Goal: Task Accomplishment & Management: Manage account settings

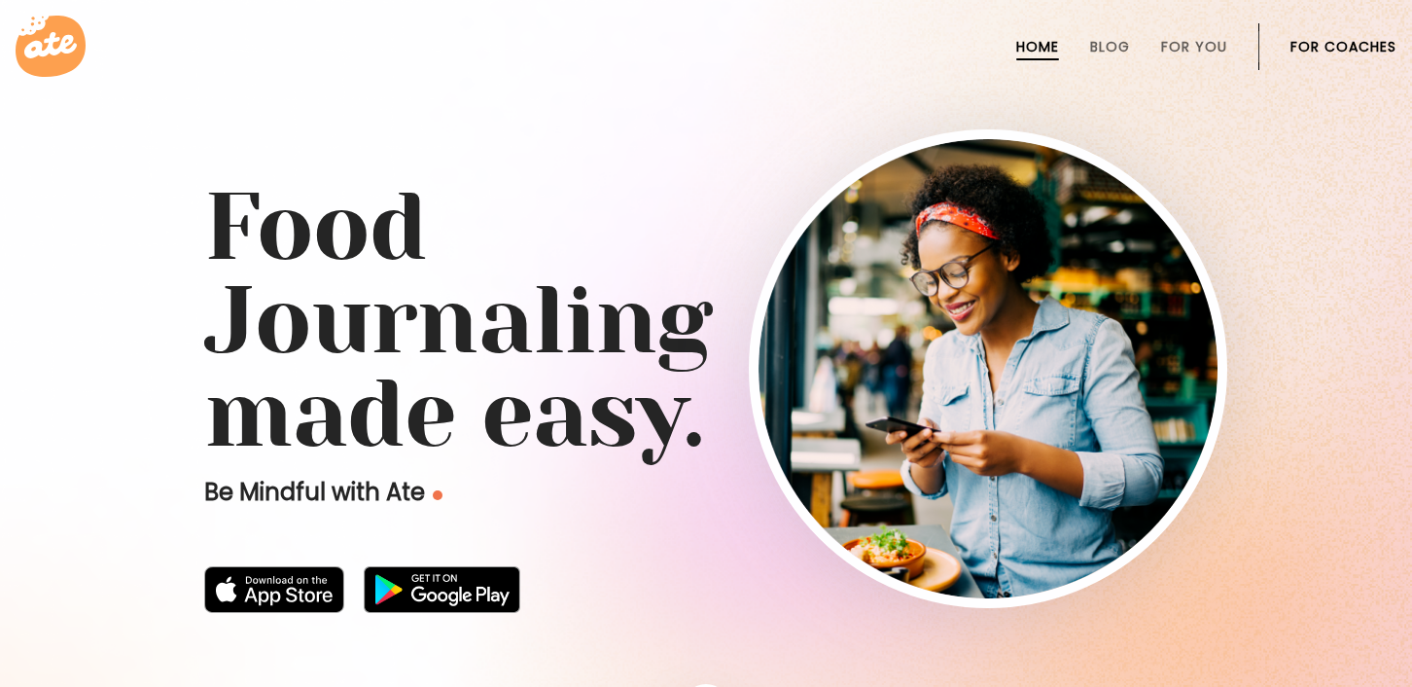
click at [1315, 34] on li "For Coaches" at bounding box center [1344, 46] width 106 height 47
click at [1316, 35] on li "For Coaches" at bounding box center [1344, 46] width 106 height 47
click at [1330, 54] on link "For Coaches" at bounding box center [1344, 47] width 106 height 16
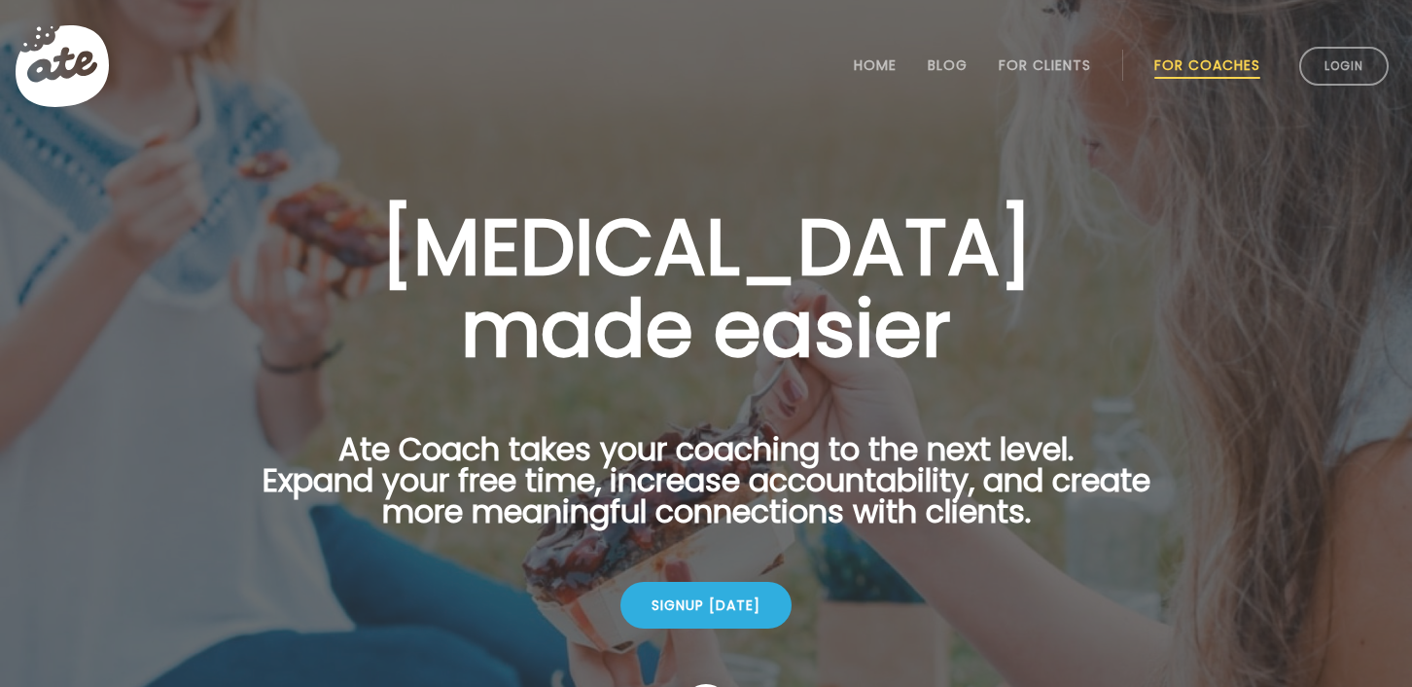
click at [1330, 54] on link "Login" at bounding box center [1343, 66] width 89 height 39
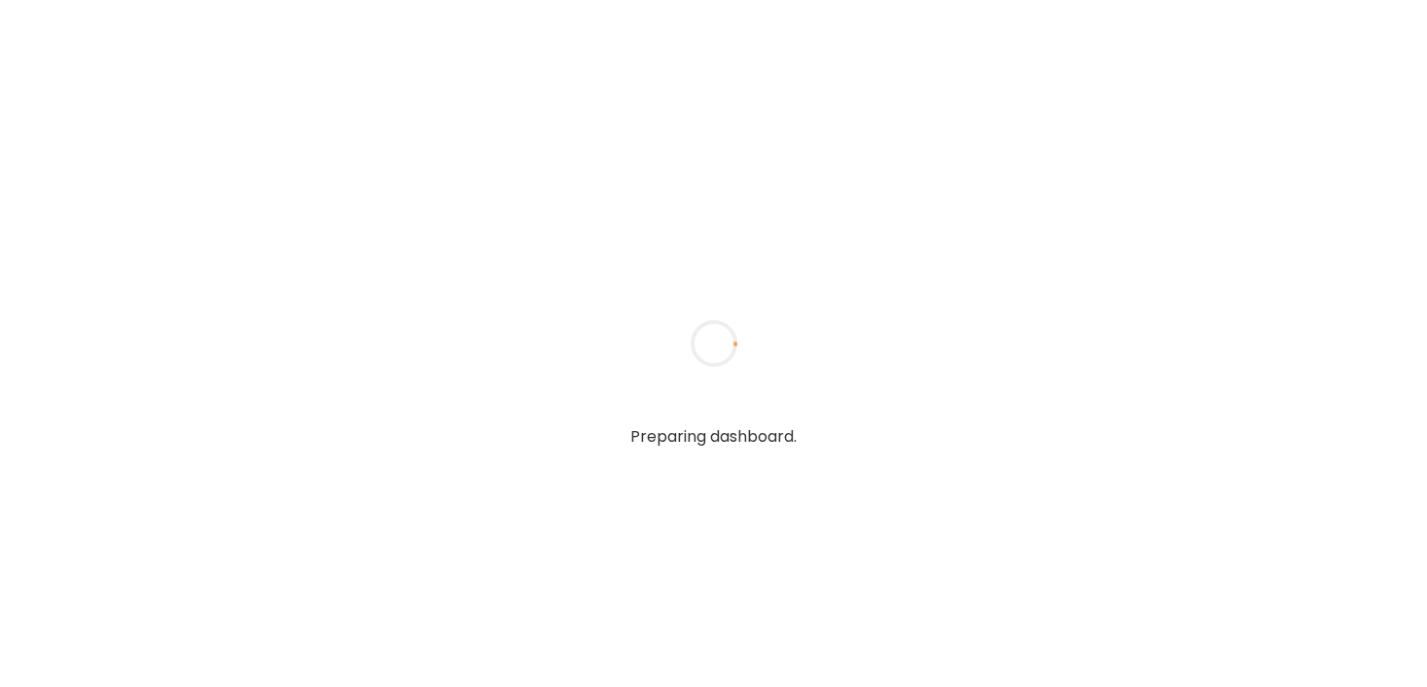
type input "**********"
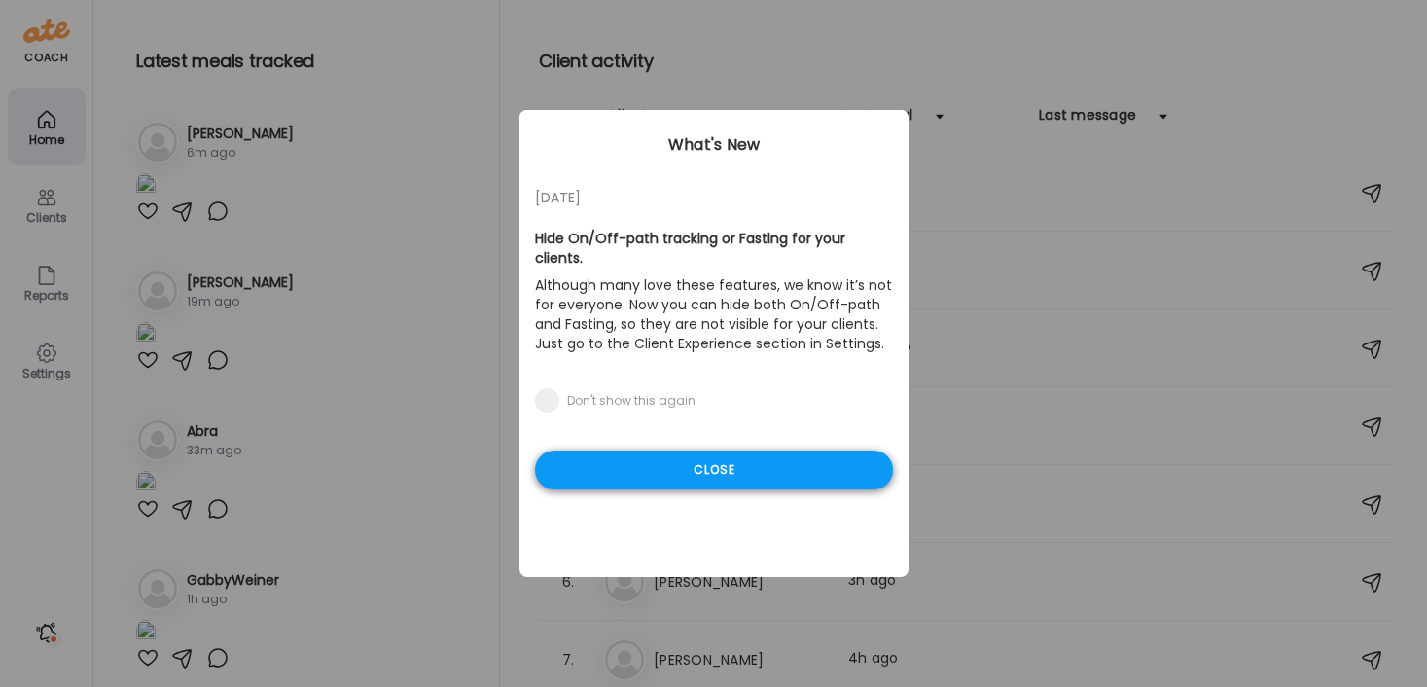
click at [711, 454] on div "Close" at bounding box center [714, 469] width 358 height 39
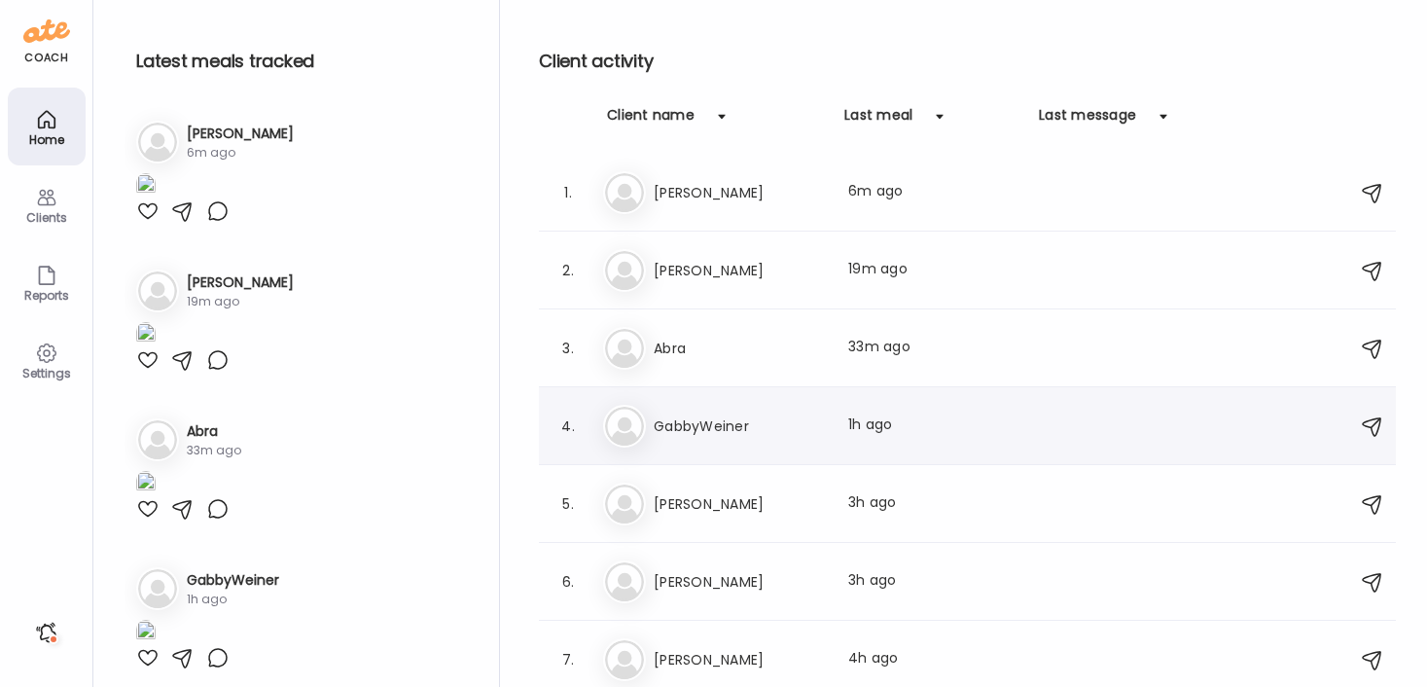
click at [713, 426] on h3 "GabbyWeiner" at bounding box center [739, 425] width 171 height 23
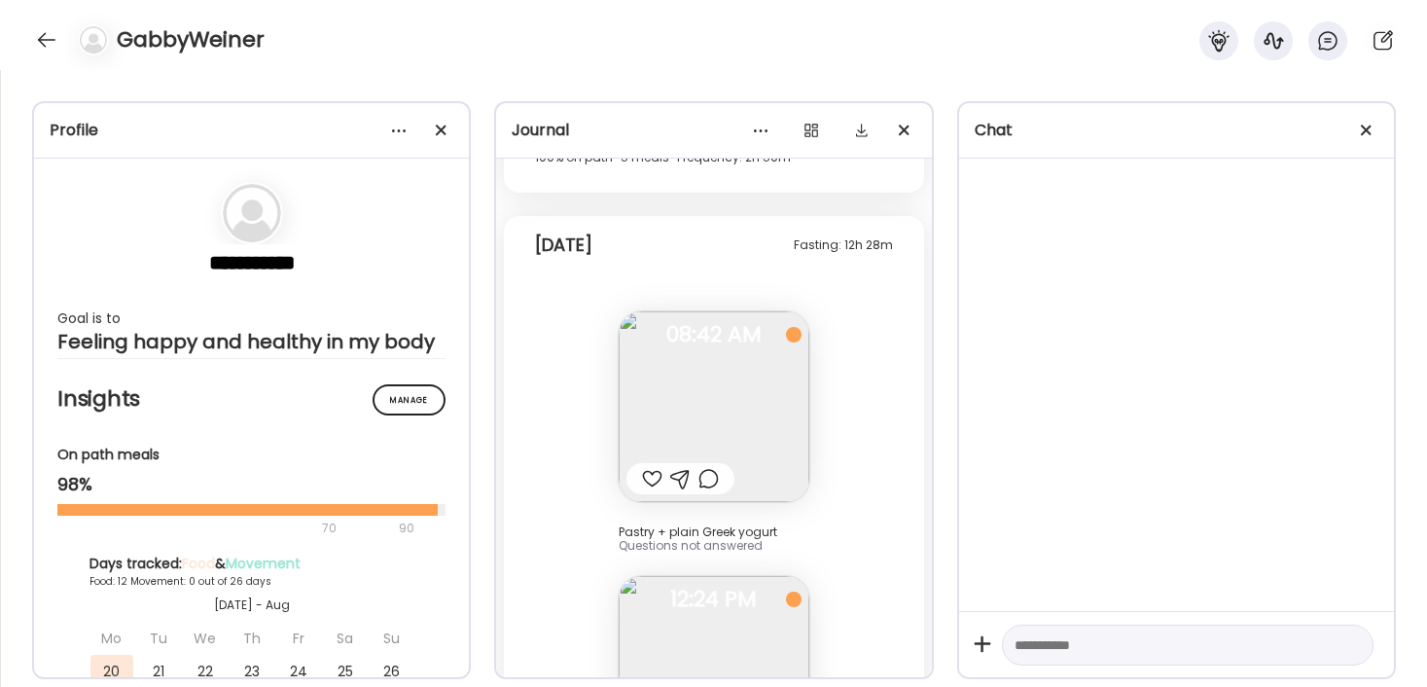
scroll to position [29727, 0]
click at [1371, 126] on div at bounding box center [1366, 130] width 39 height 39
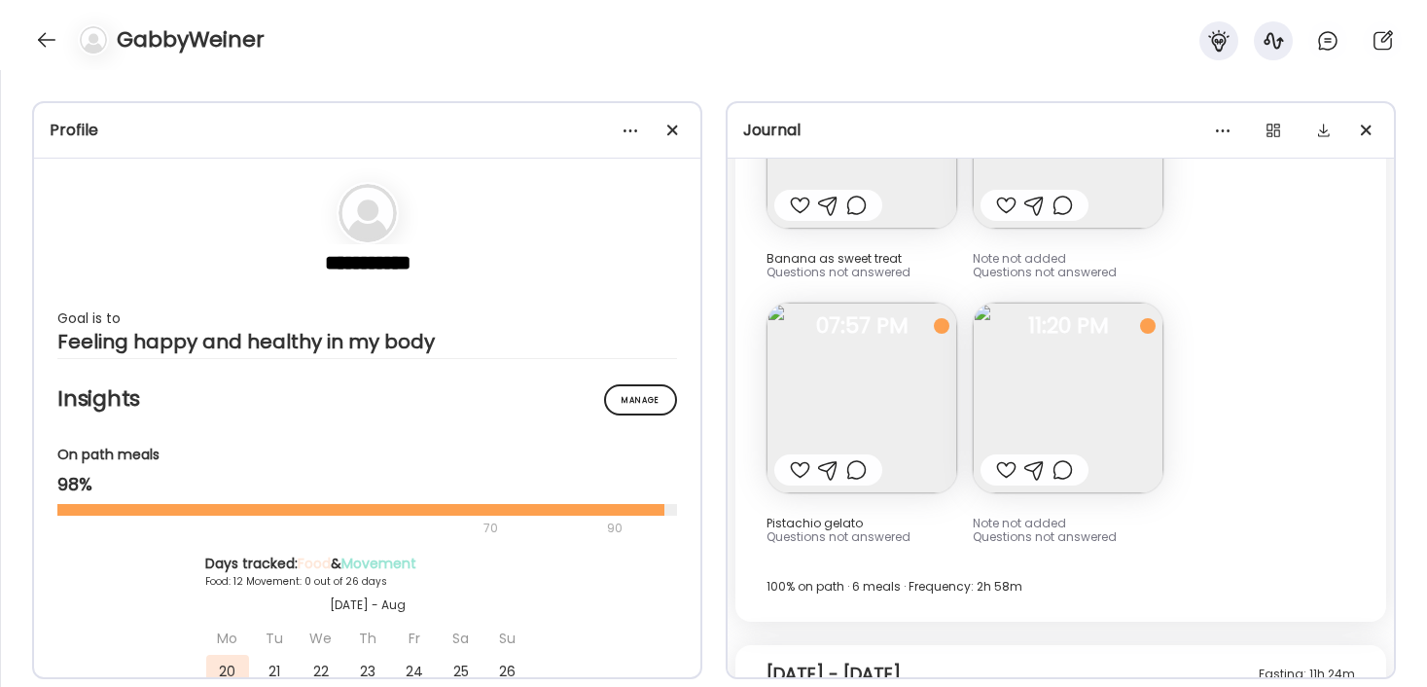
scroll to position [16129, 0]
click at [1102, 379] on img at bounding box center [1068, 399] width 191 height 191
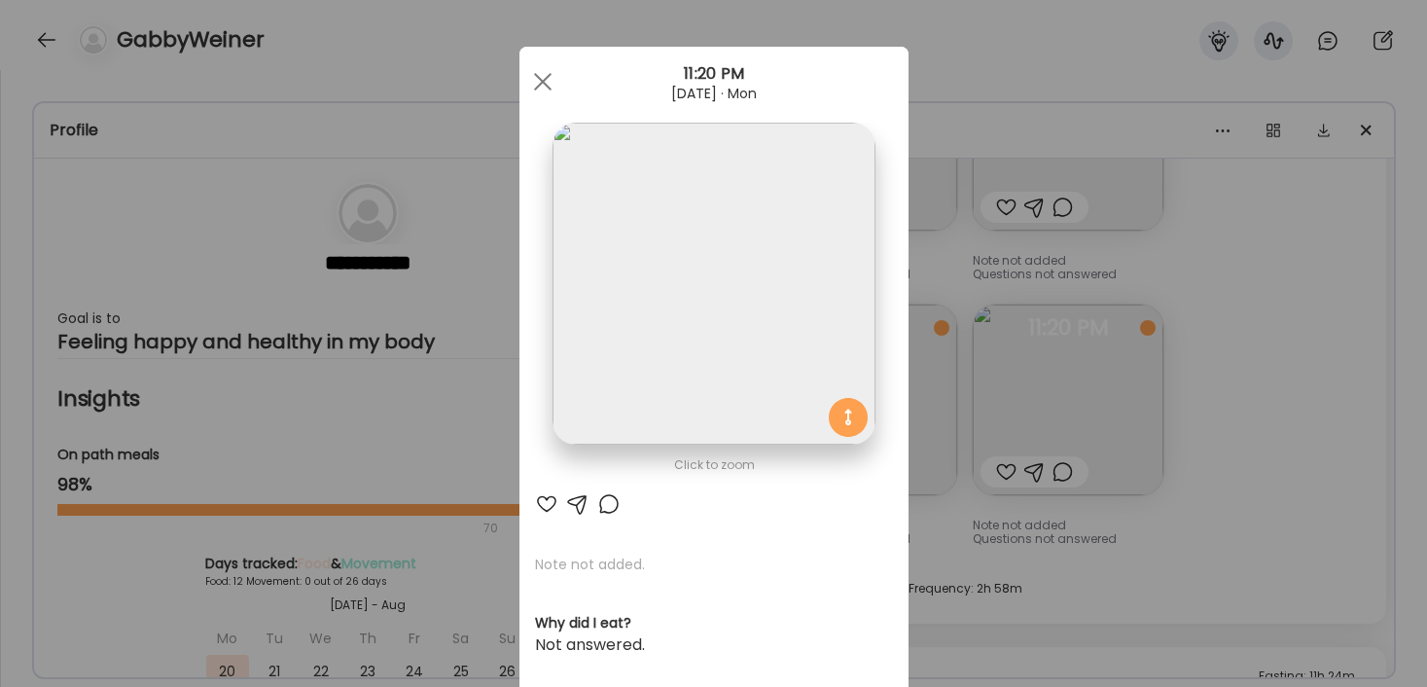
click at [1304, 358] on div "Ate Coach Dashboard Wahoo! It’s official Take a moment to set up your Coach Pro…" at bounding box center [713, 343] width 1427 height 687
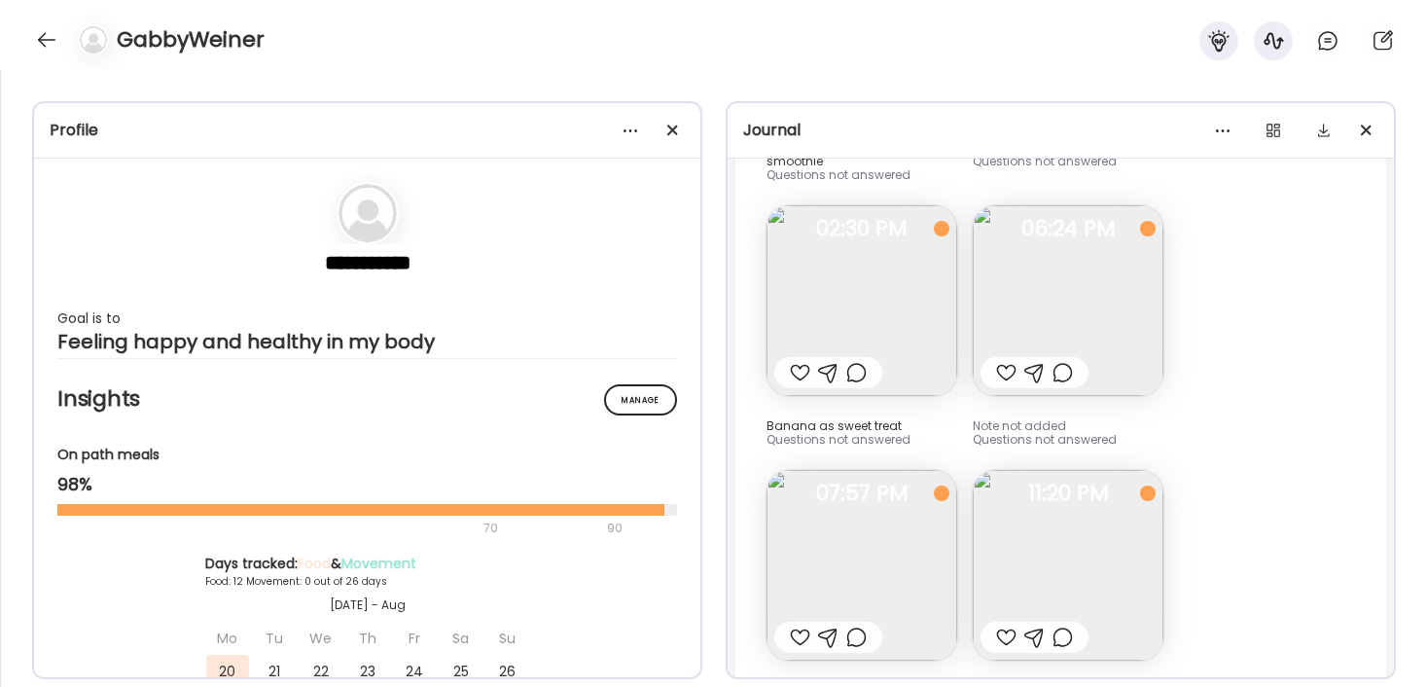
scroll to position [15962, 0]
click at [1084, 278] on img at bounding box center [1068, 302] width 191 height 191
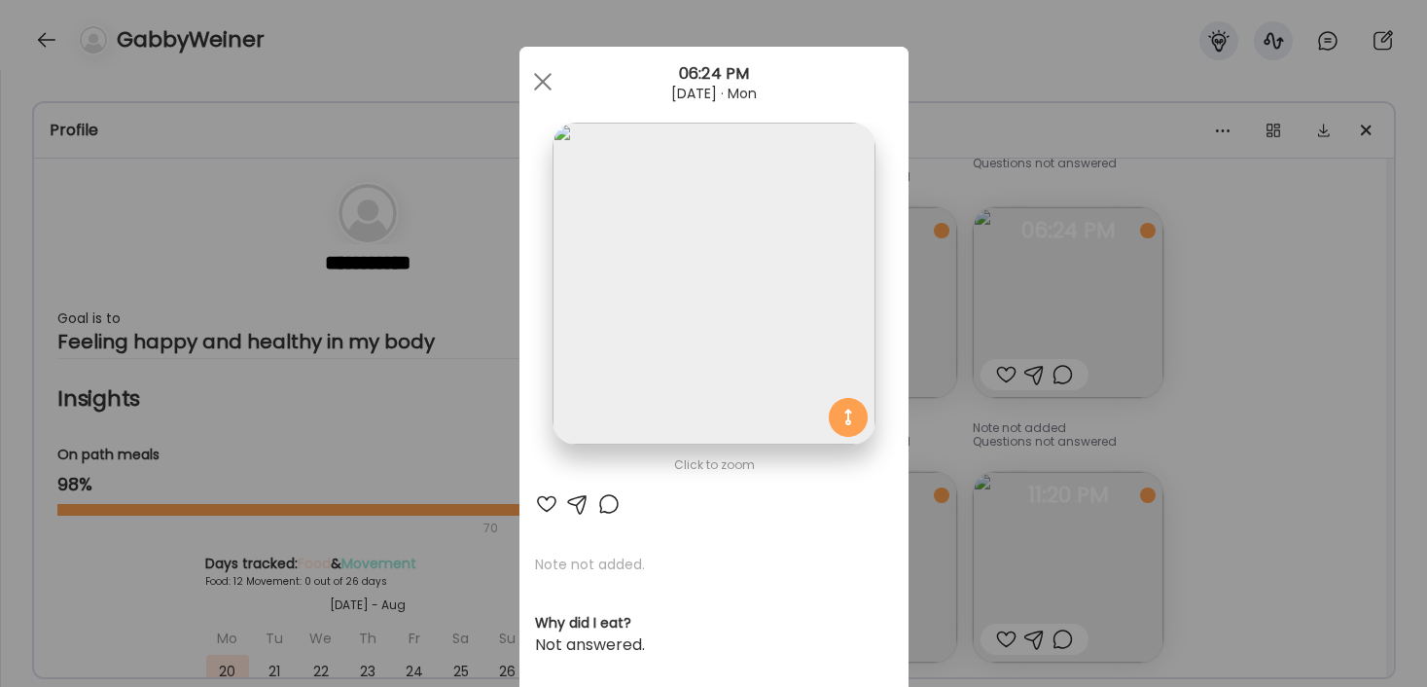
click at [1227, 417] on div "Ate Coach Dashboard Wahoo! It’s official Take a moment to set up your Coach Pro…" at bounding box center [713, 343] width 1427 height 687
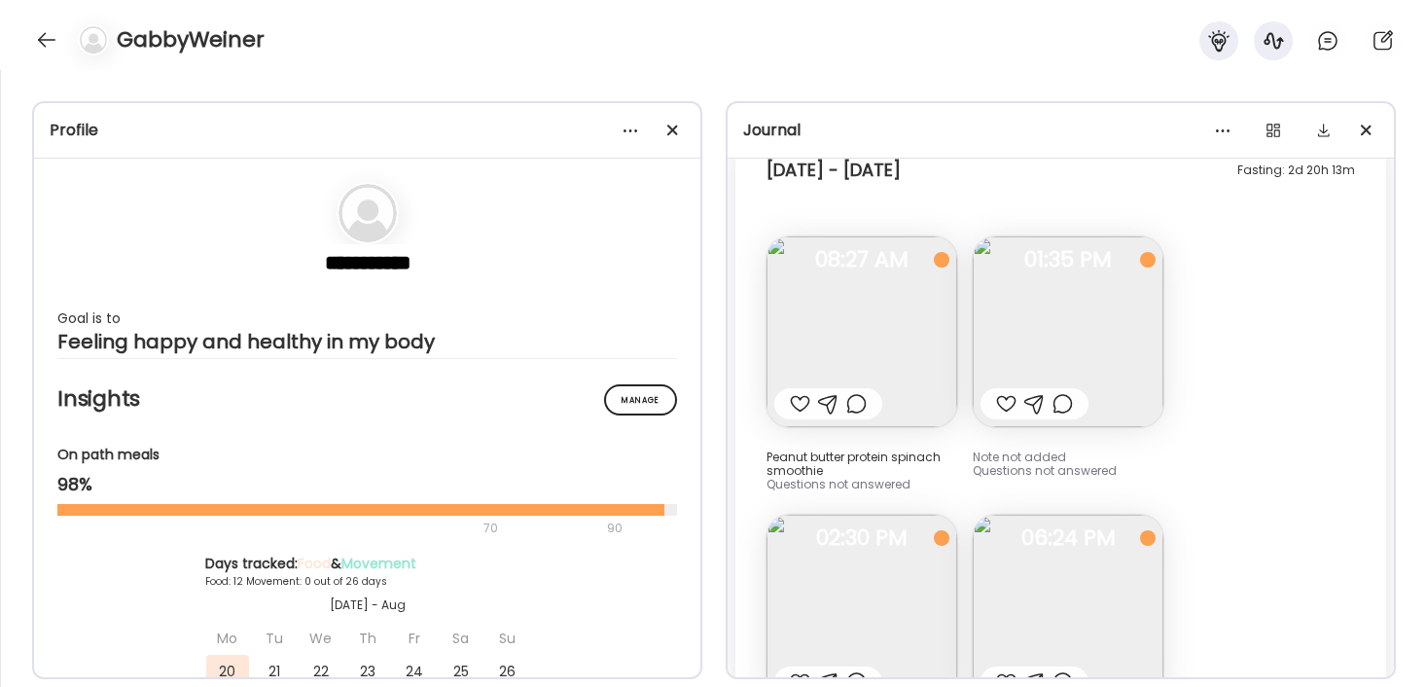
scroll to position [15561, 0]
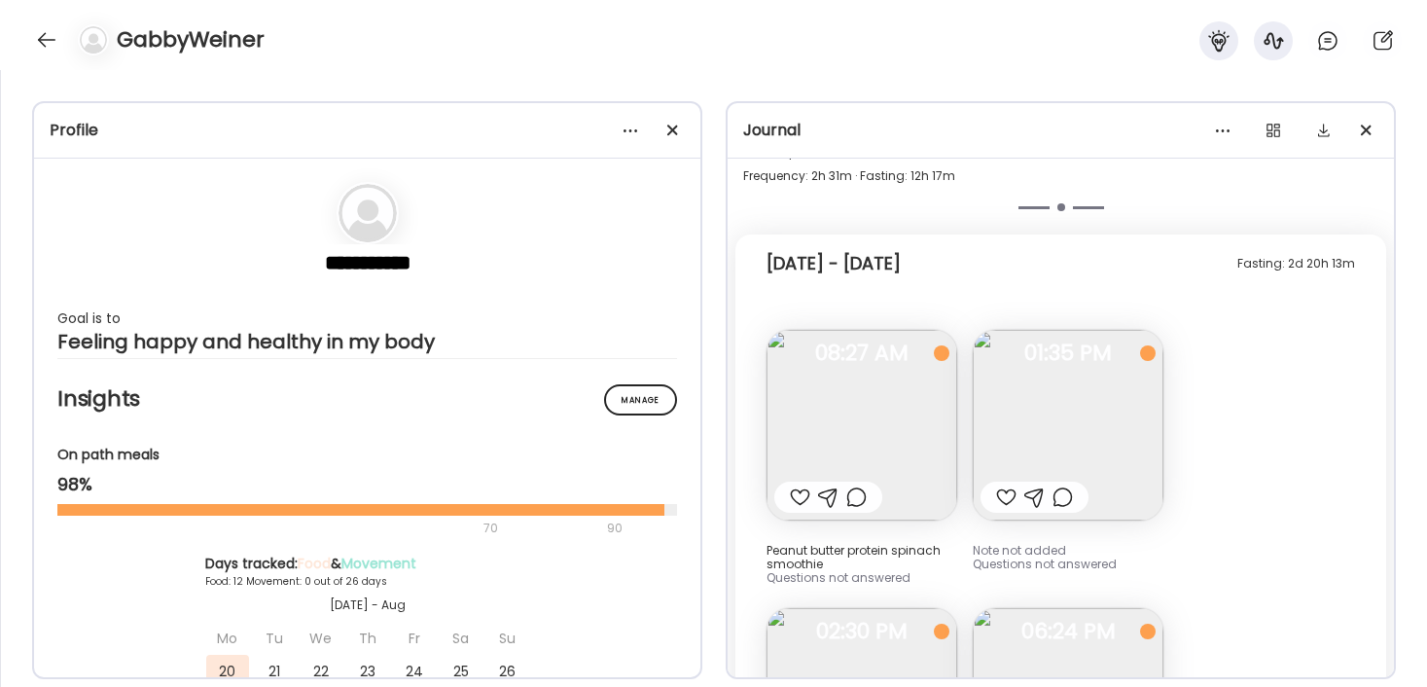
click at [982, 354] on img at bounding box center [1068, 425] width 191 height 191
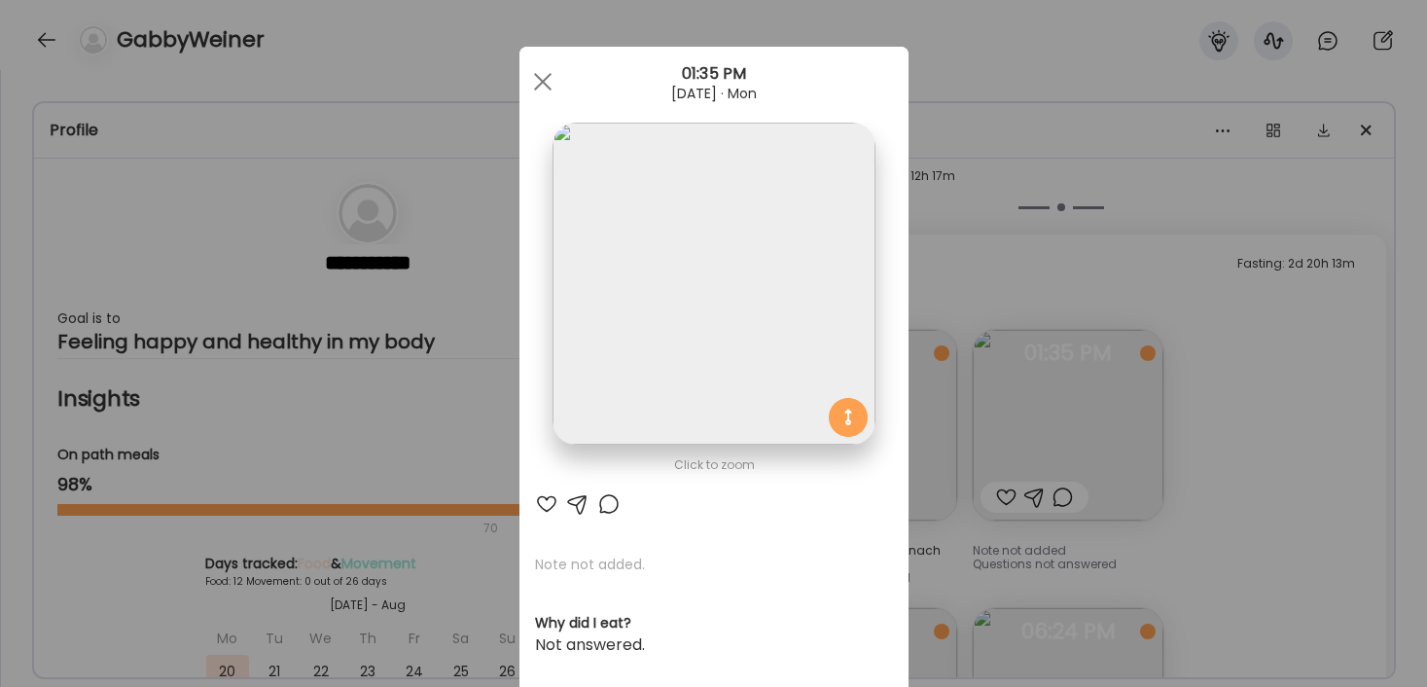
click at [1345, 355] on div "Ate Coach Dashboard Wahoo! It’s official Take a moment to set up your Coach Pro…" at bounding box center [713, 343] width 1427 height 687
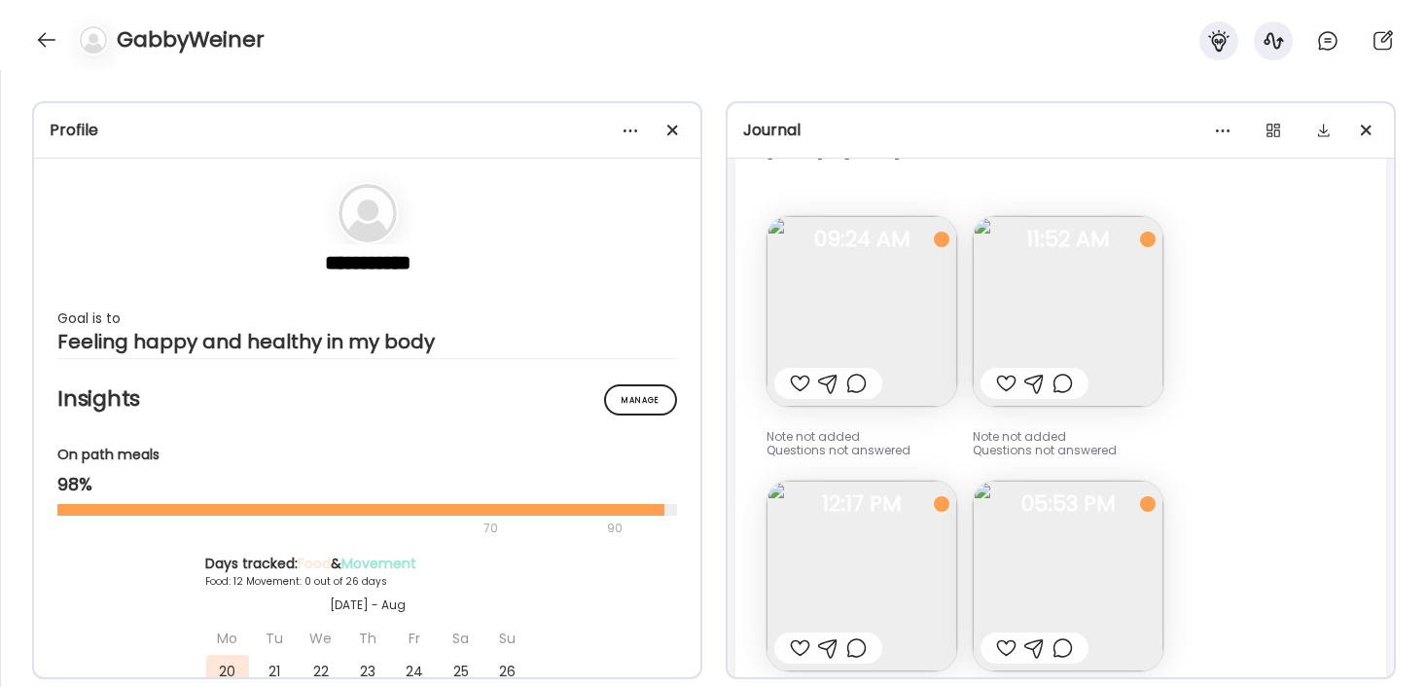
scroll to position [14079, 0]
click at [833, 316] on img at bounding box center [861, 314] width 191 height 191
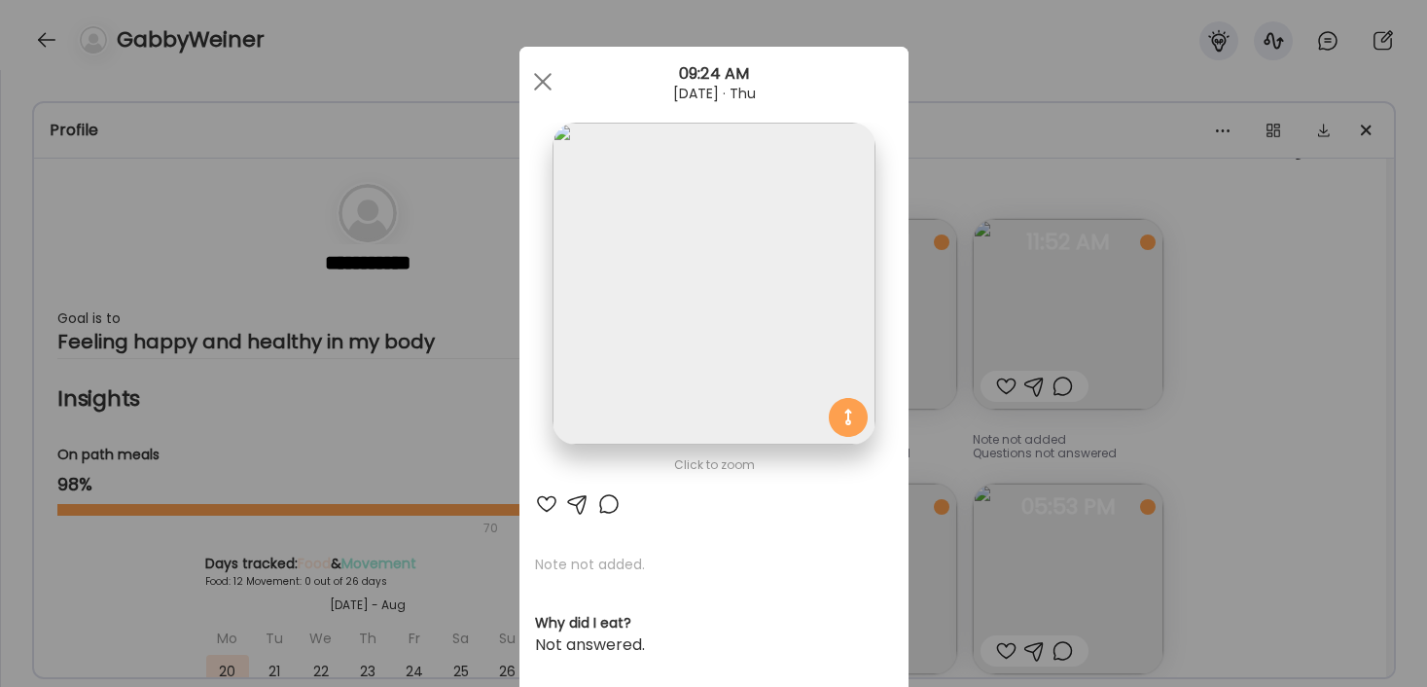
click at [1304, 348] on div "Ate Coach Dashboard Wahoo! It’s official Take a moment to set up your Coach Pro…" at bounding box center [713, 343] width 1427 height 687
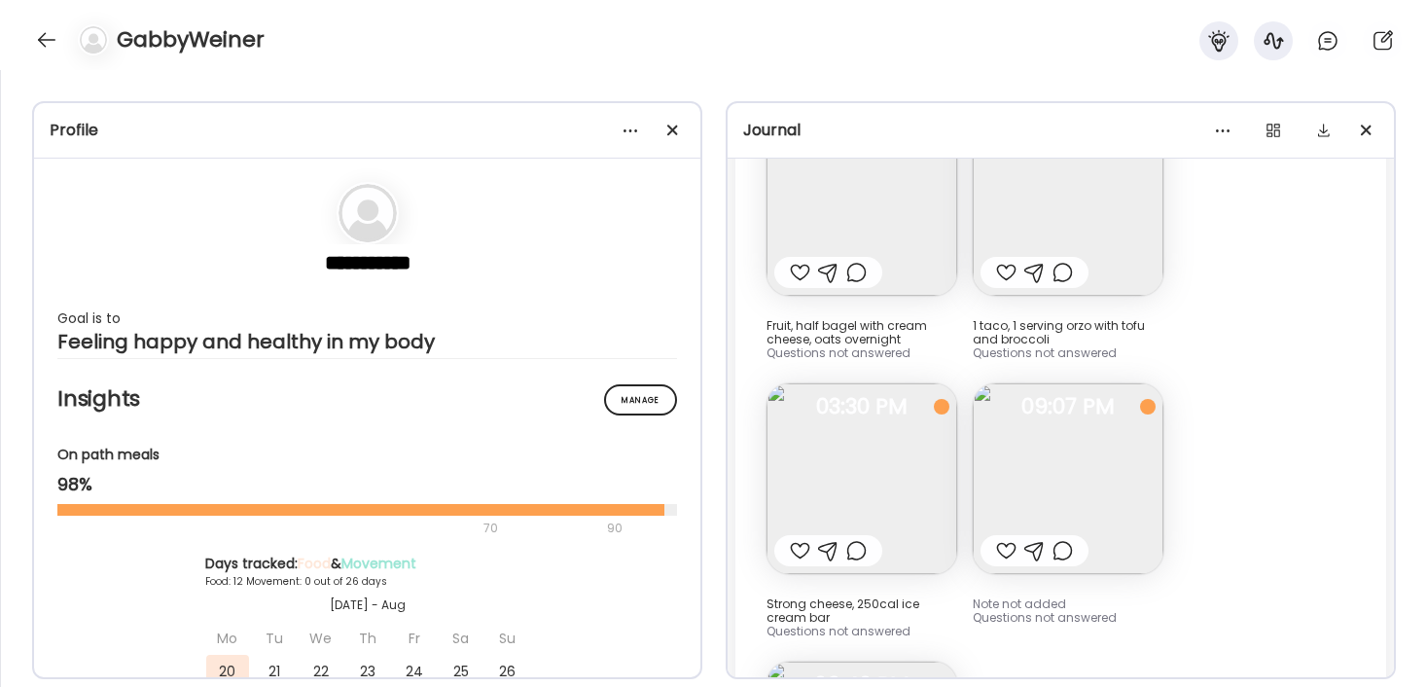
scroll to position [13249, 0]
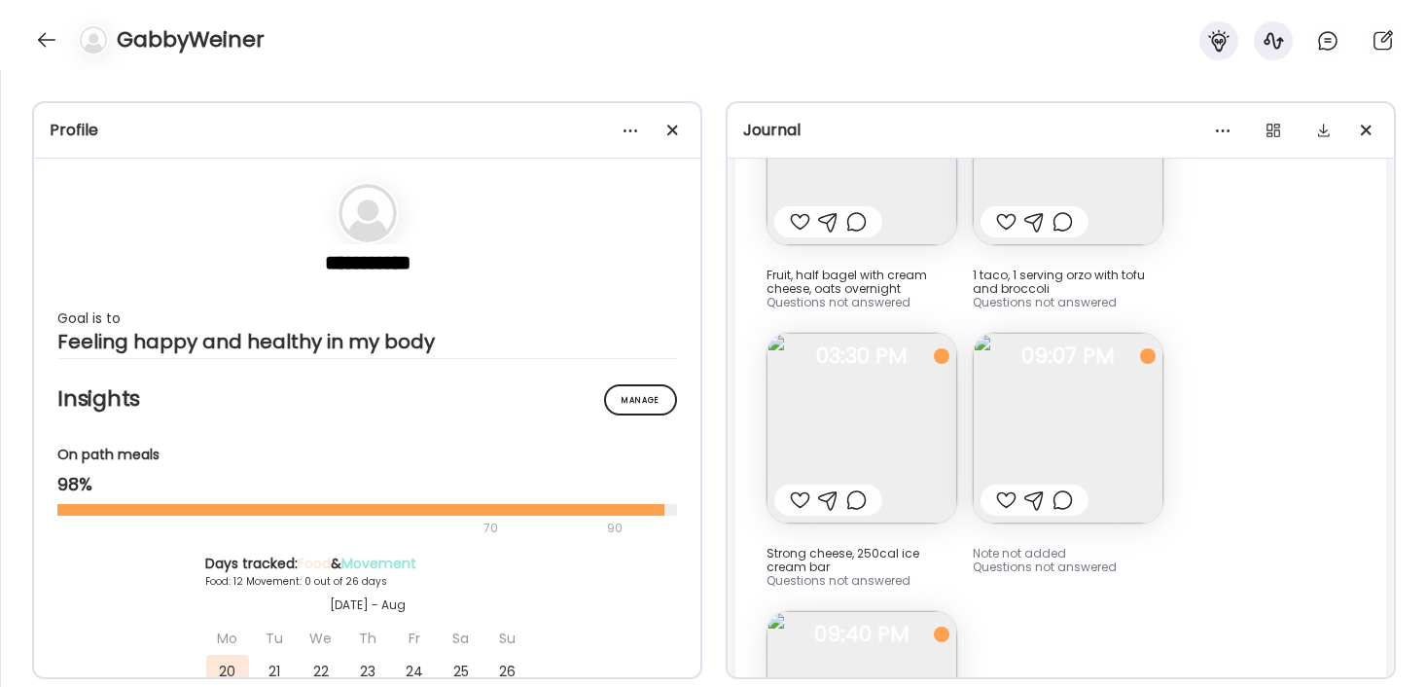
click at [1121, 391] on img at bounding box center [1068, 428] width 191 height 191
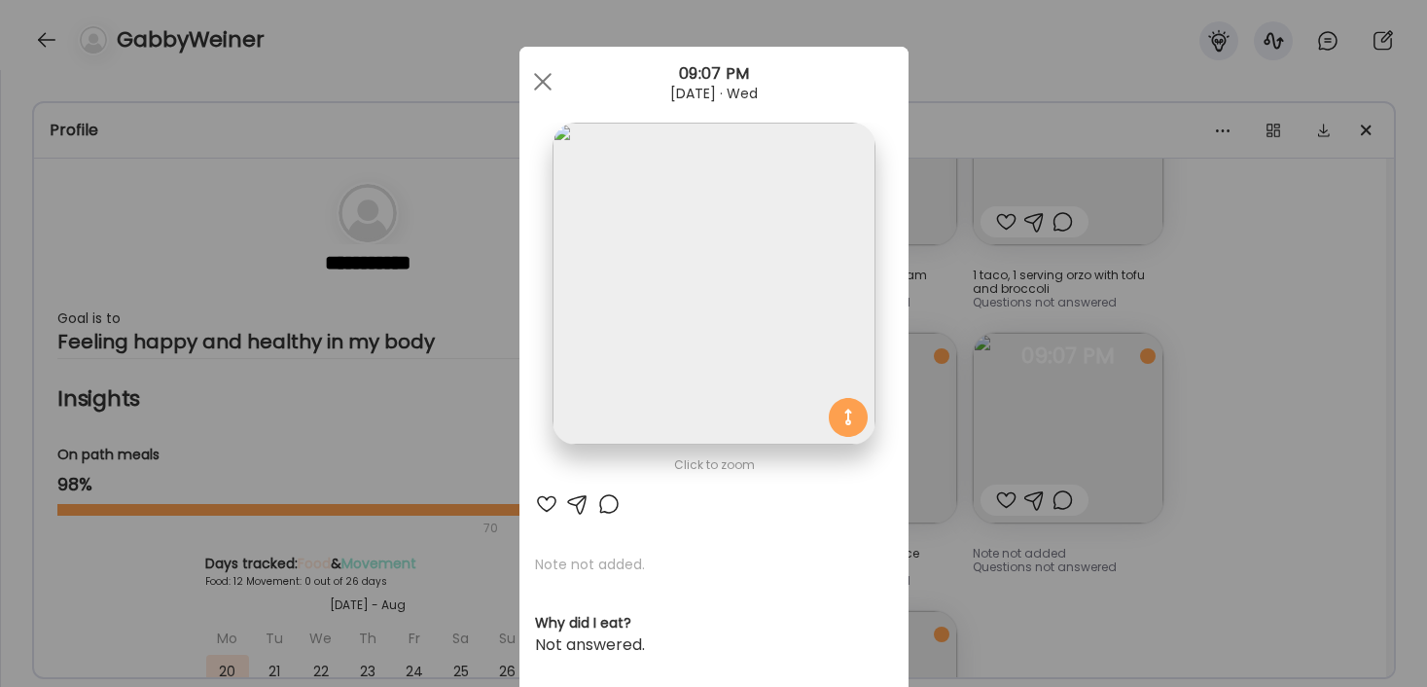
click at [1225, 439] on div "Ate Coach Dashboard Wahoo! It’s official Take a moment to set up your Coach Pro…" at bounding box center [713, 343] width 1427 height 687
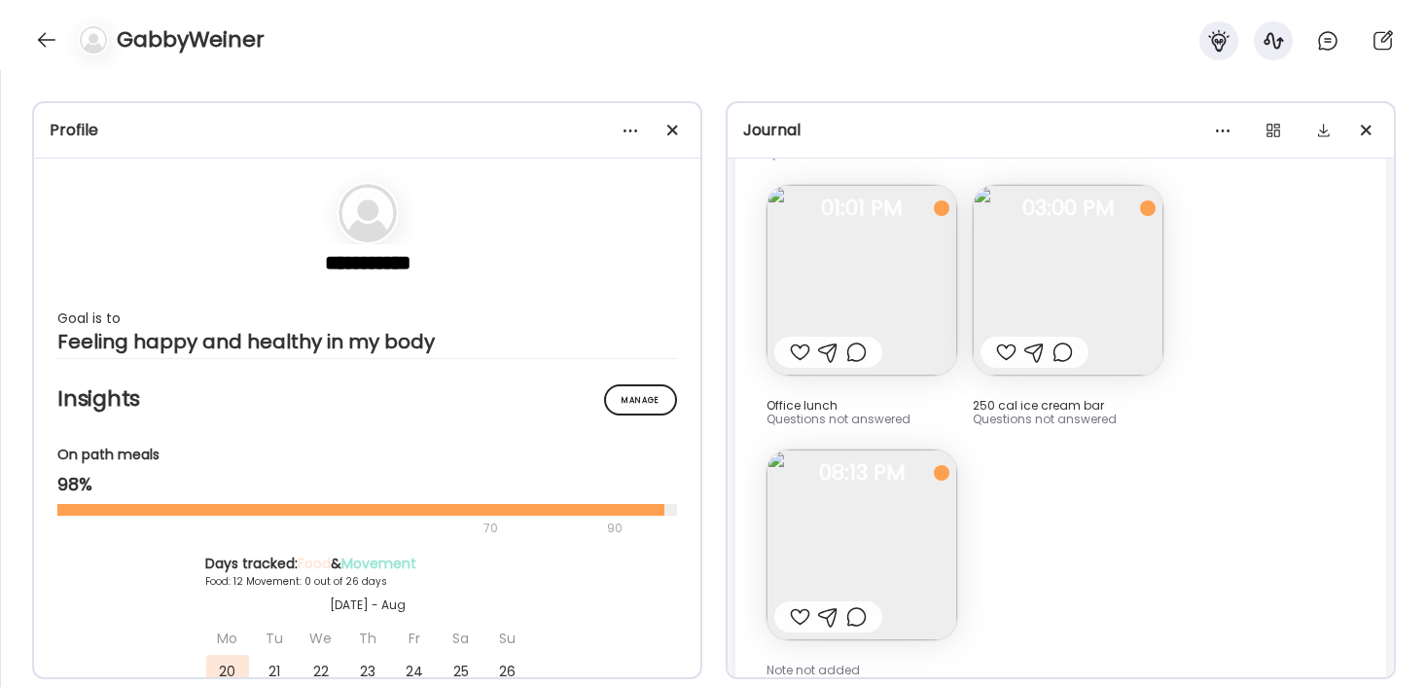
scroll to position [18217, 0]
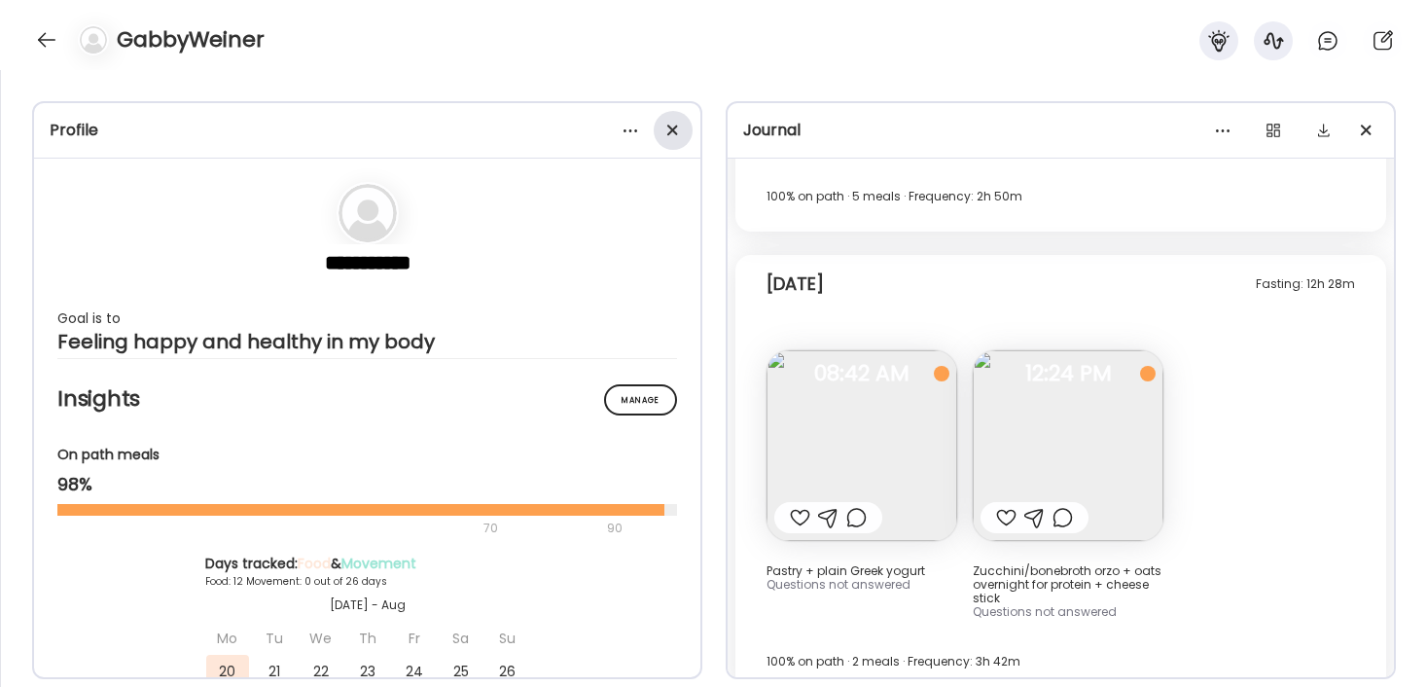
click at [674, 125] on div at bounding box center [673, 130] width 39 height 39
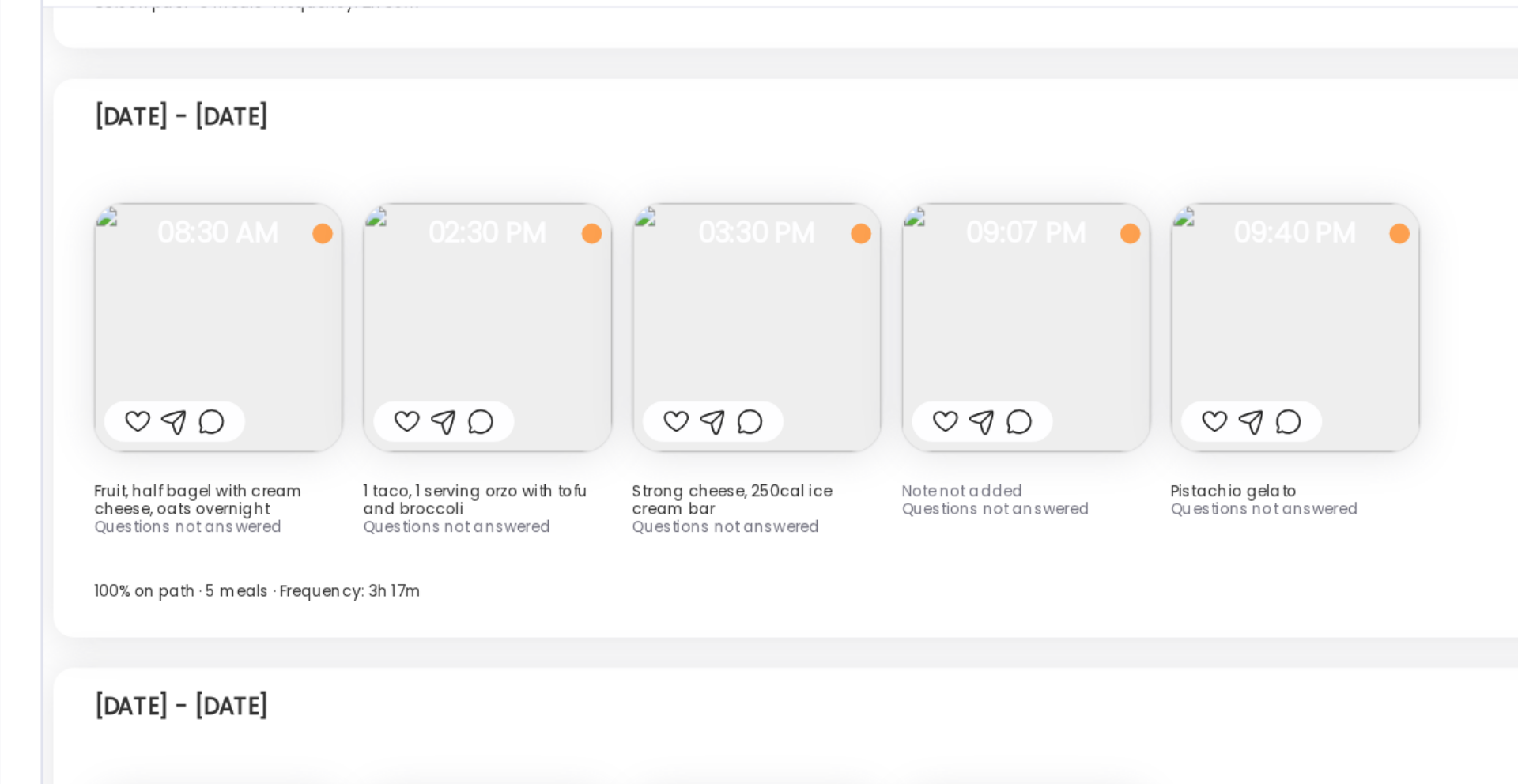
scroll to position [5575, 0]
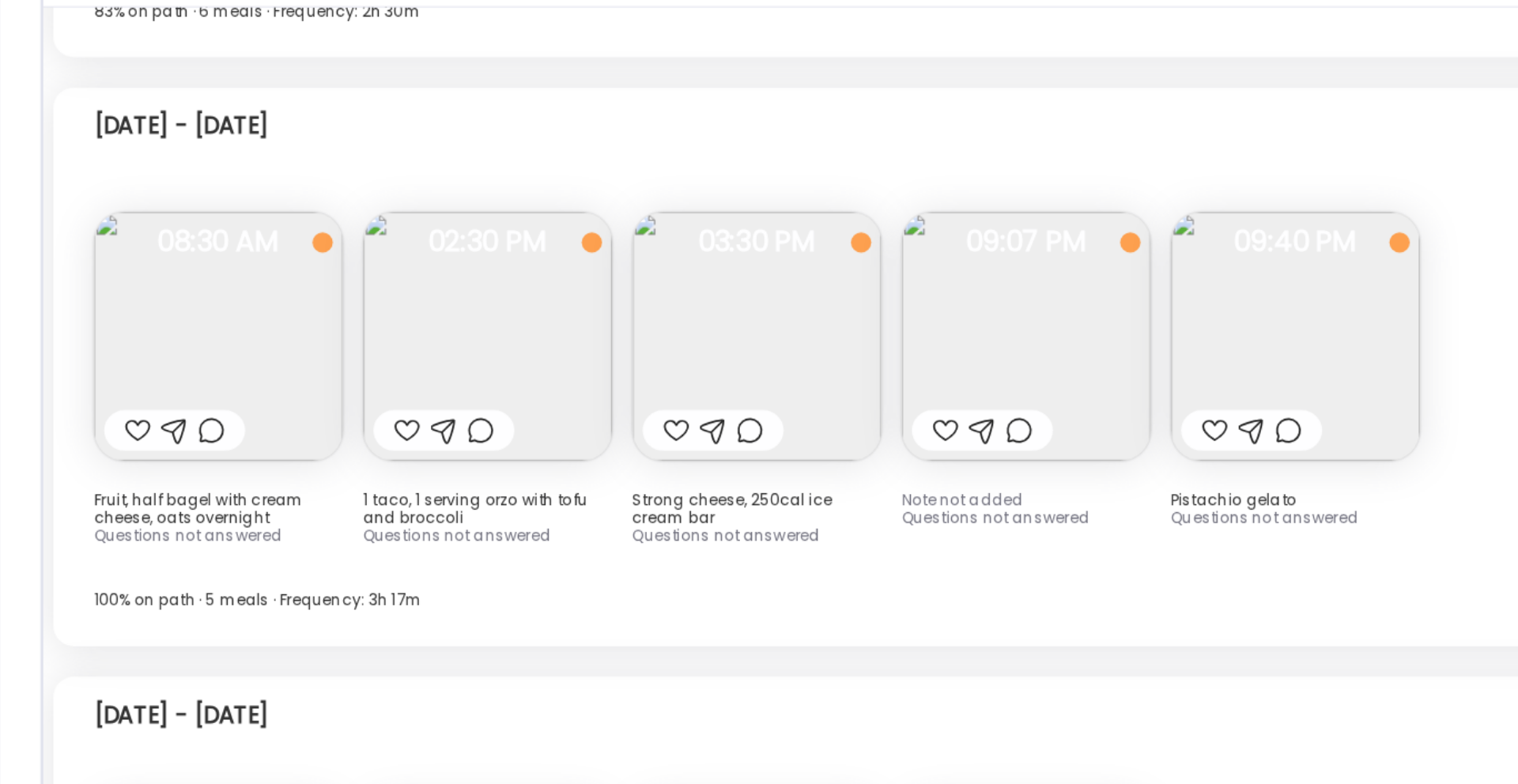
click at [484, 310] on img at bounding box center [471, 333] width 155 height 155
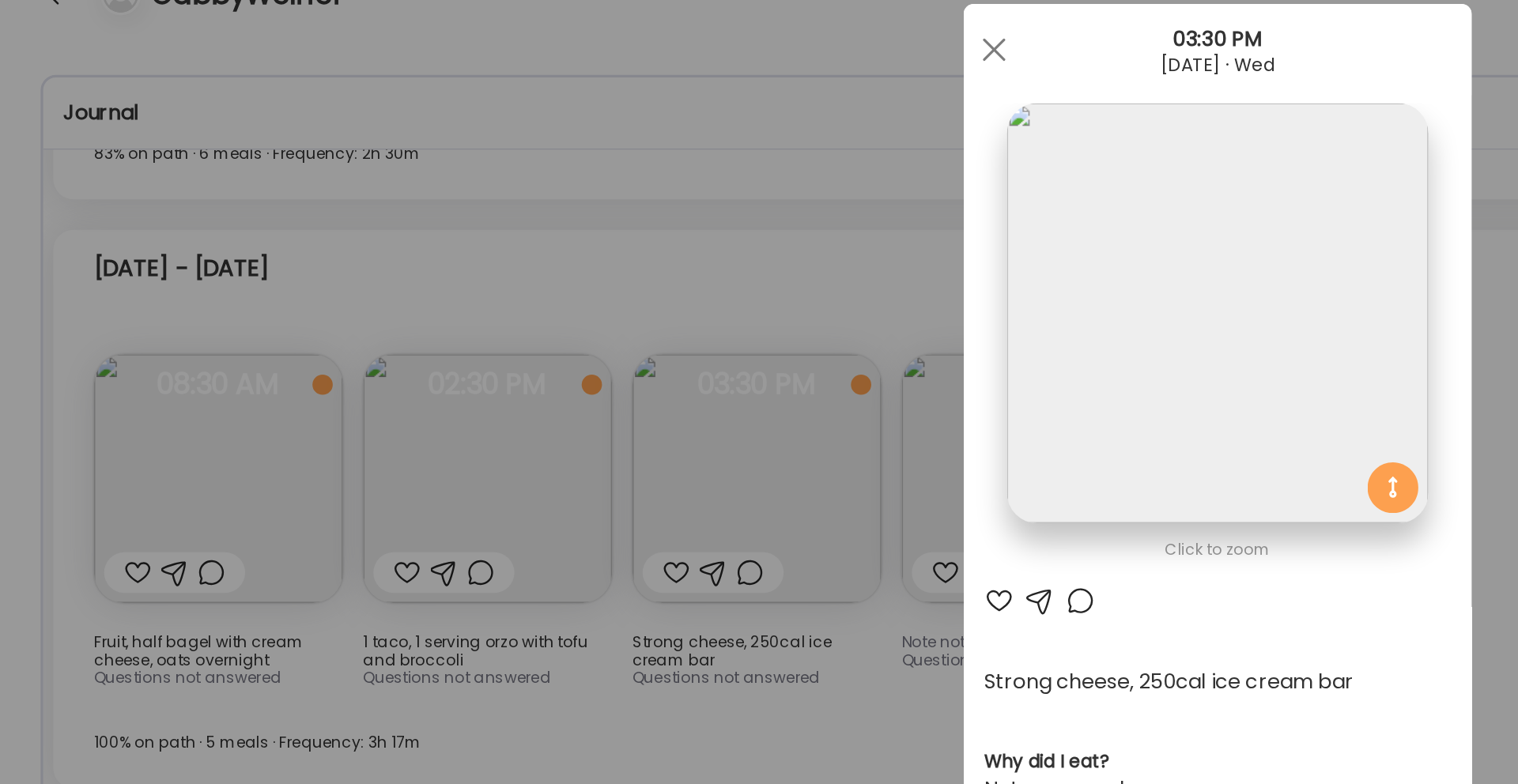
click at [555, 167] on div "Ate Coach Dashboard Wahoo! It’s official Take a moment to set up your Coach Pro…" at bounding box center [759, 392] width 1518 height 784
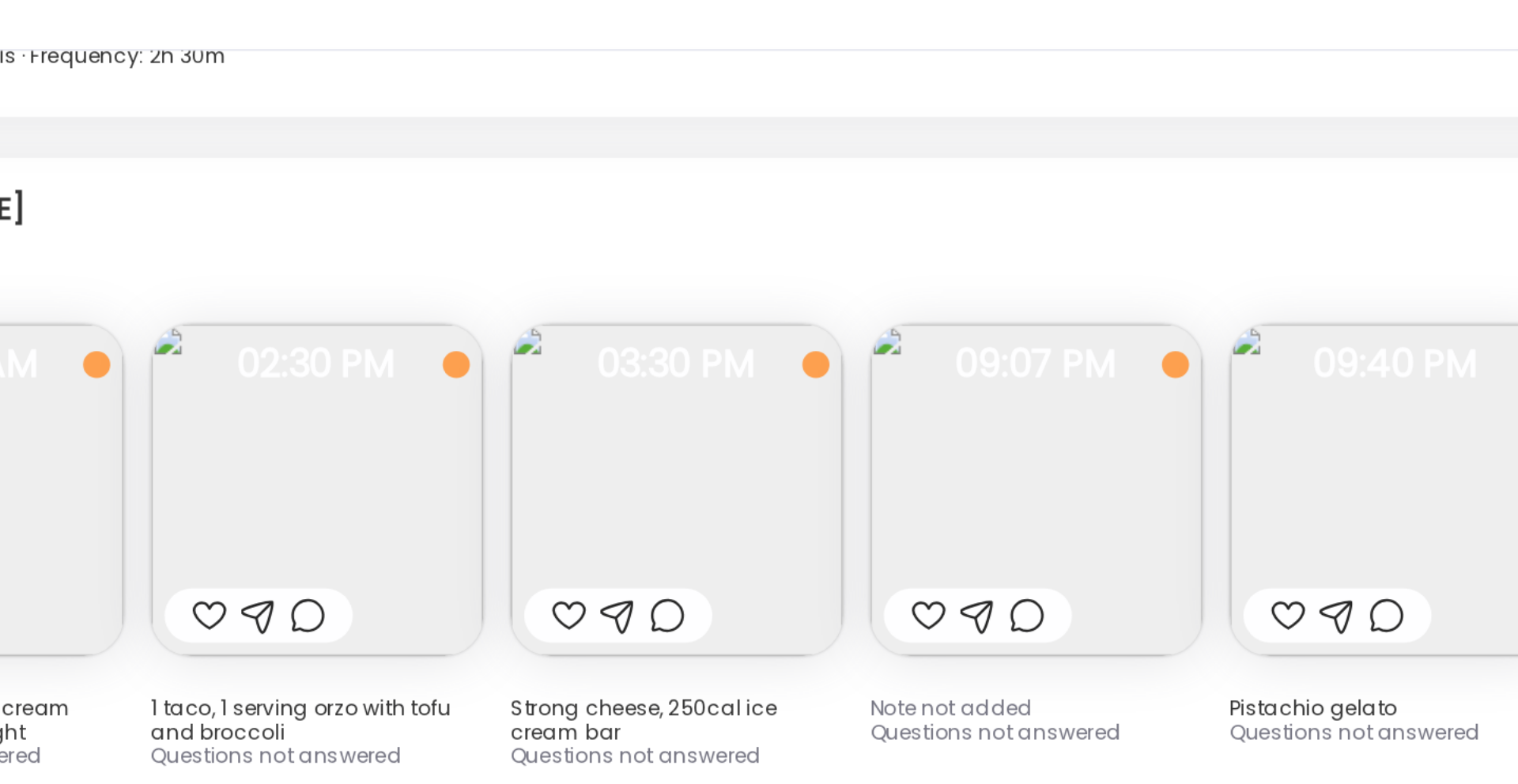
click at [620, 314] on img at bounding box center [640, 333] width 155 height 155
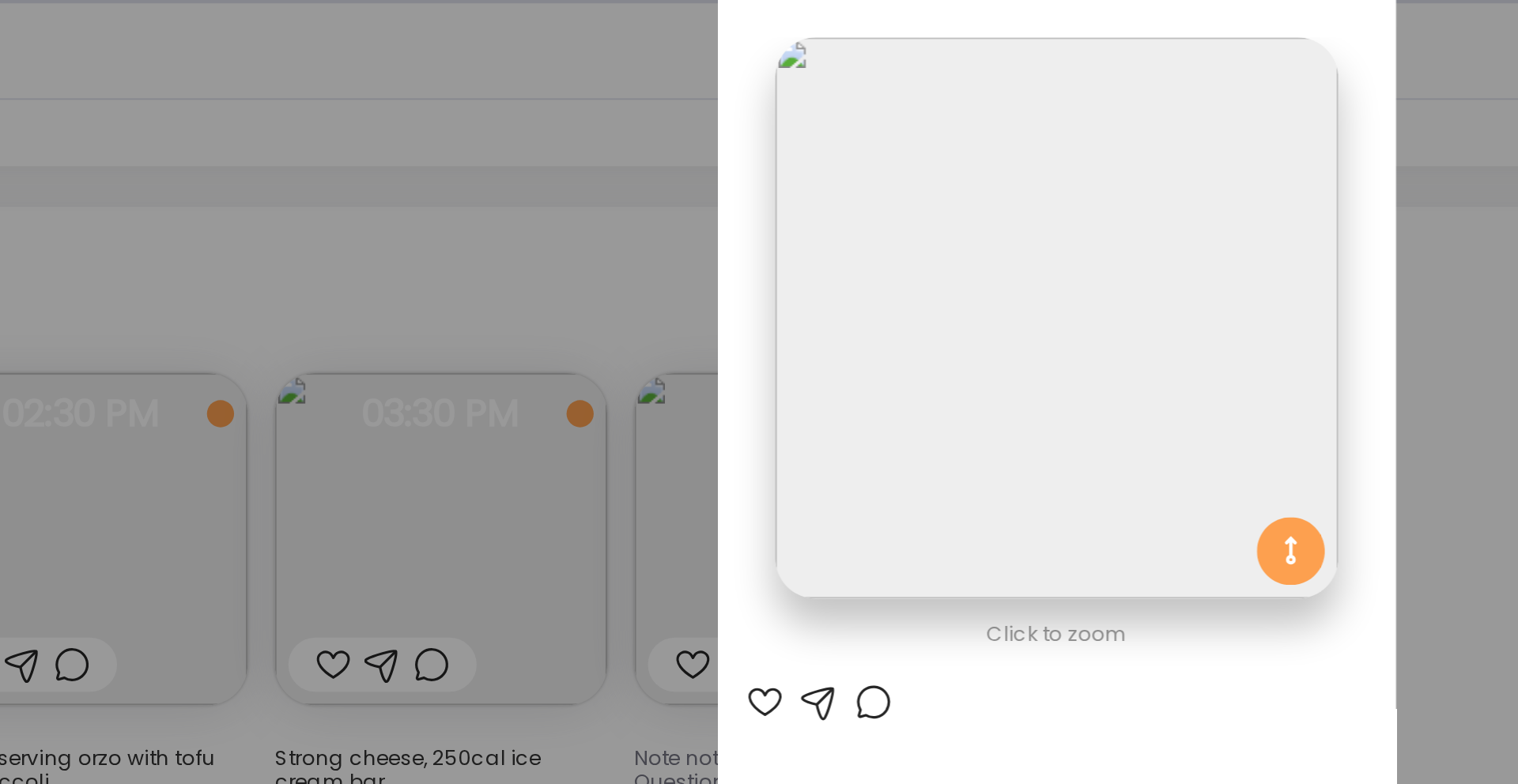
click at [530, 182] on div "Ate Coach Dashboard Wahoo! It’s official Take a moment to set up your Coach Pro…" at bounding box center [759, 392] width 1518 height 784
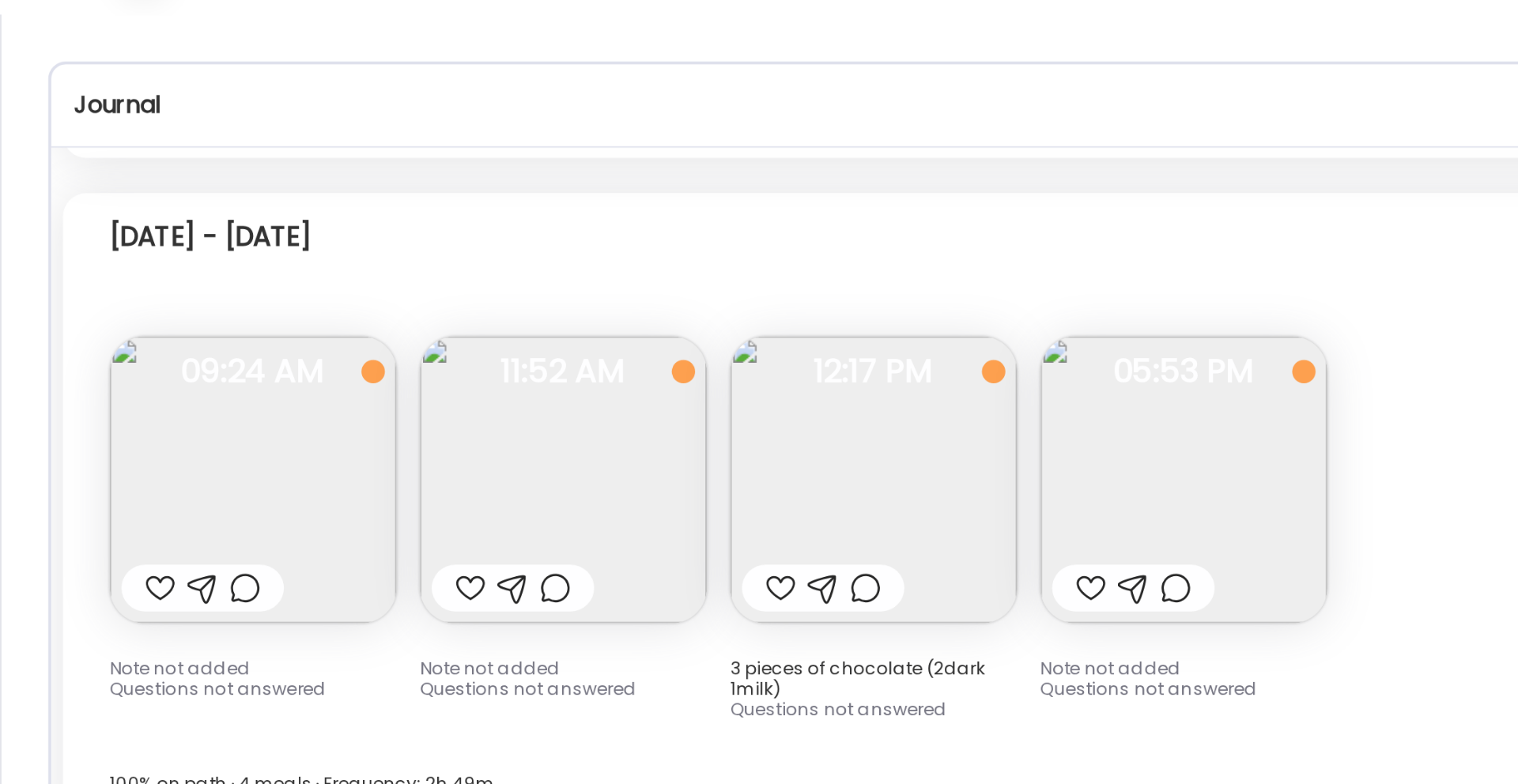
scroll to position [5970, 0]
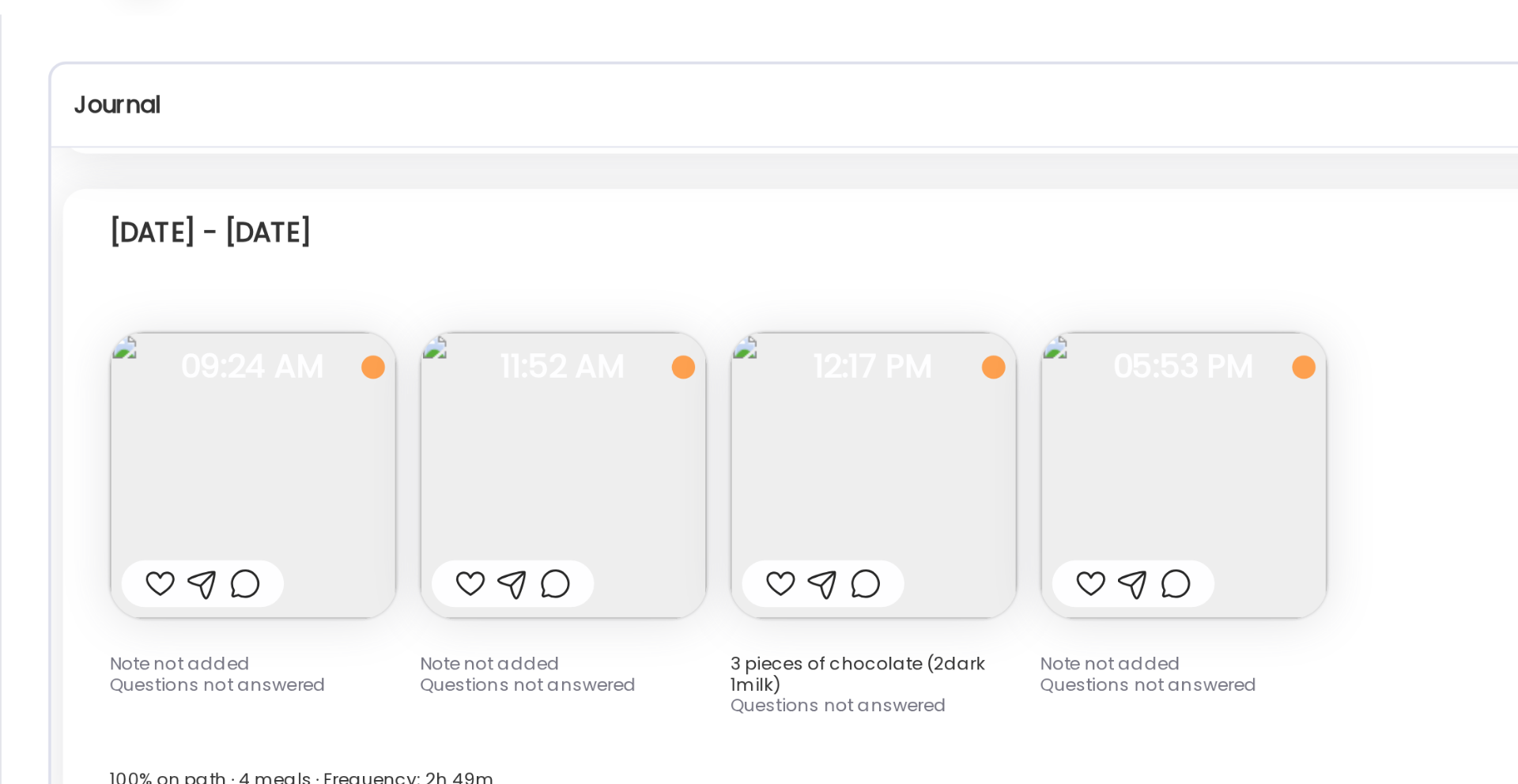
click at [193, 279] on img at bounding box center [137, 305] width 155 height 155
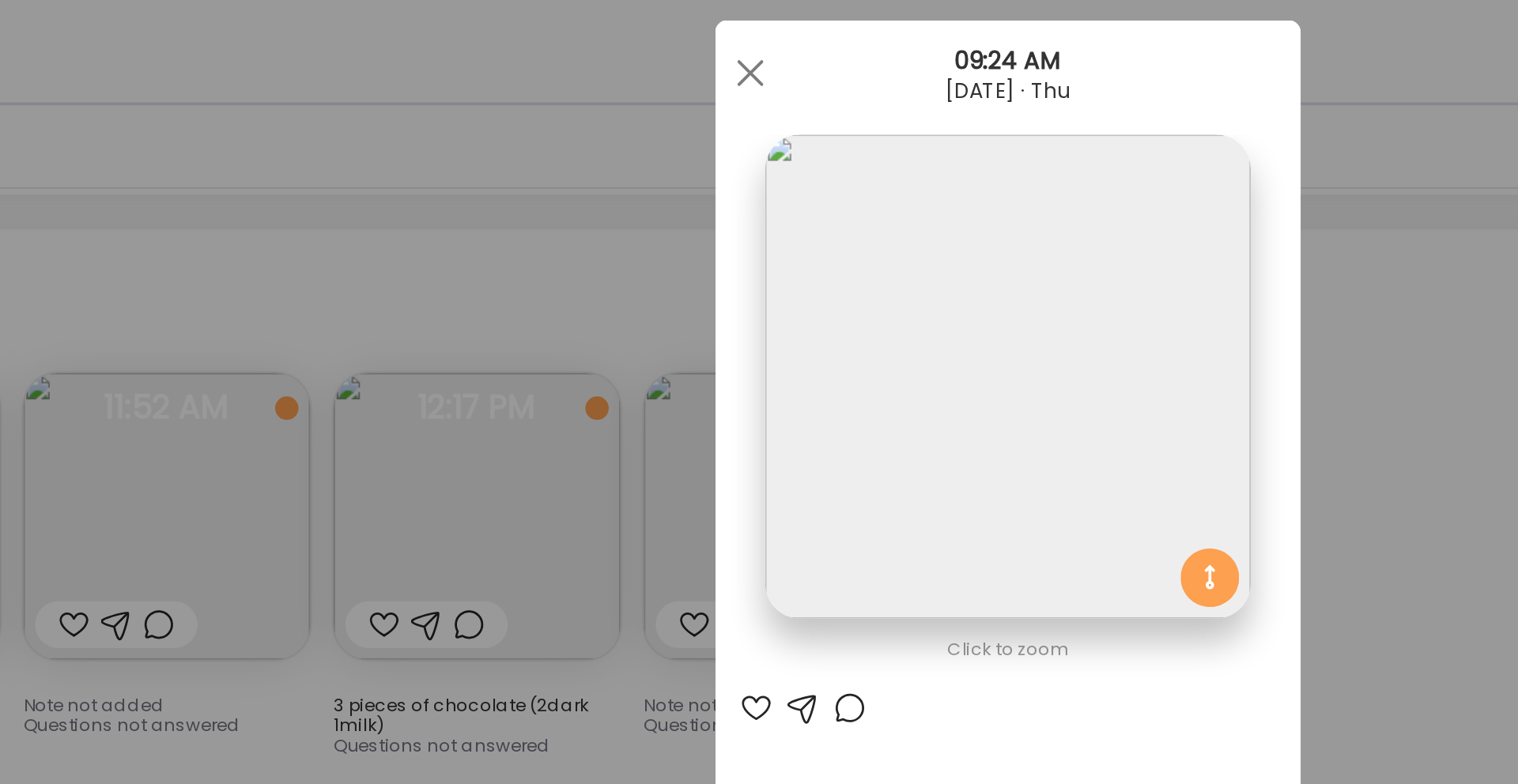
click at [446, 214] on div "Ate Coach Dashboard Wahoo! It’s official Take a moment to set up your Coach Pro…" at bounding box center [759, 392] width 1518 height 784
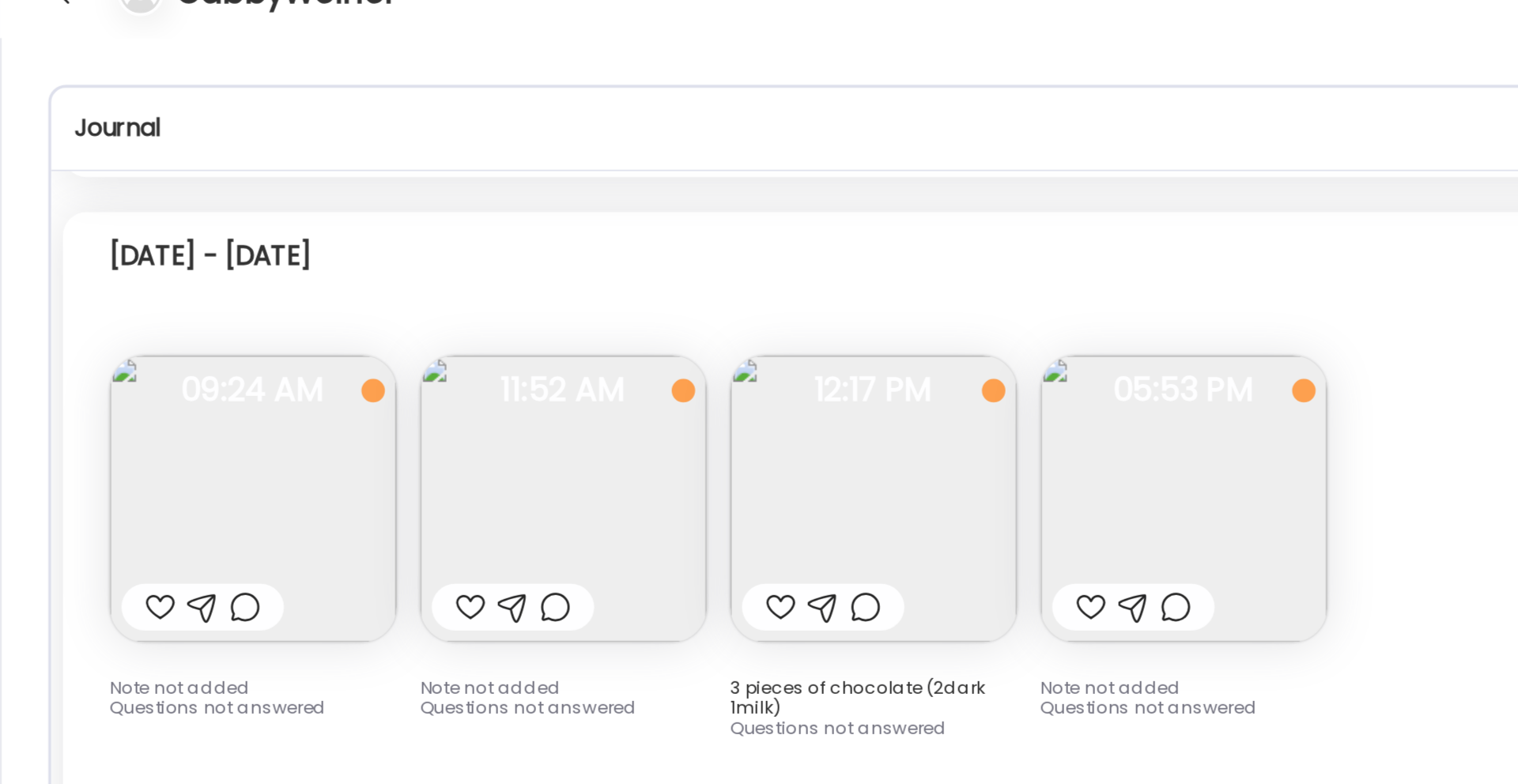
click at [338, 274] on img at bounding box center [304, 305] width 155 height 155
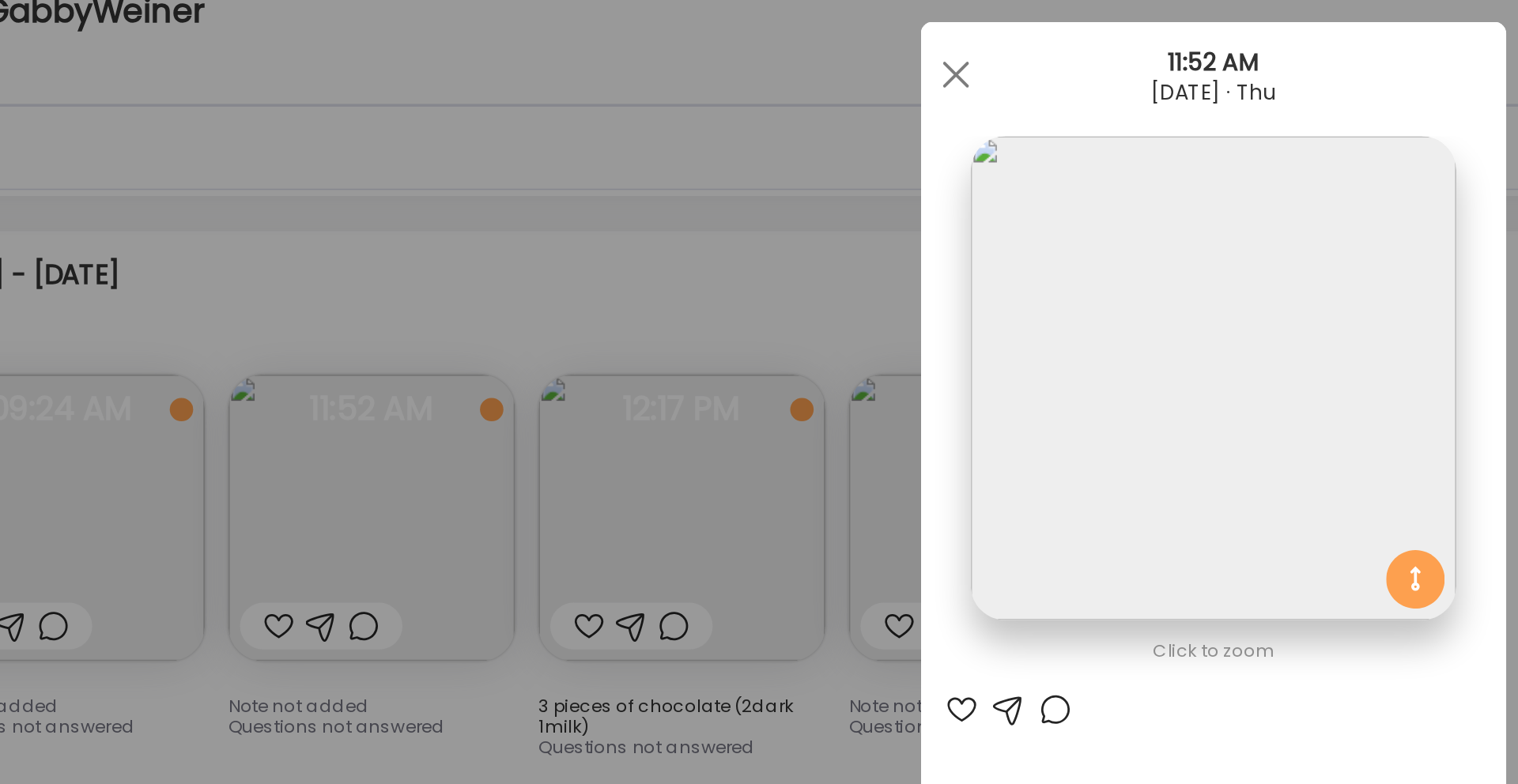
click at [490, 198] on div "Ate Coach Dashboard Wahoo! It’s official Take a moment to set up your Coach Pro…" at bounding box center [759, 392] width 1518 height 784
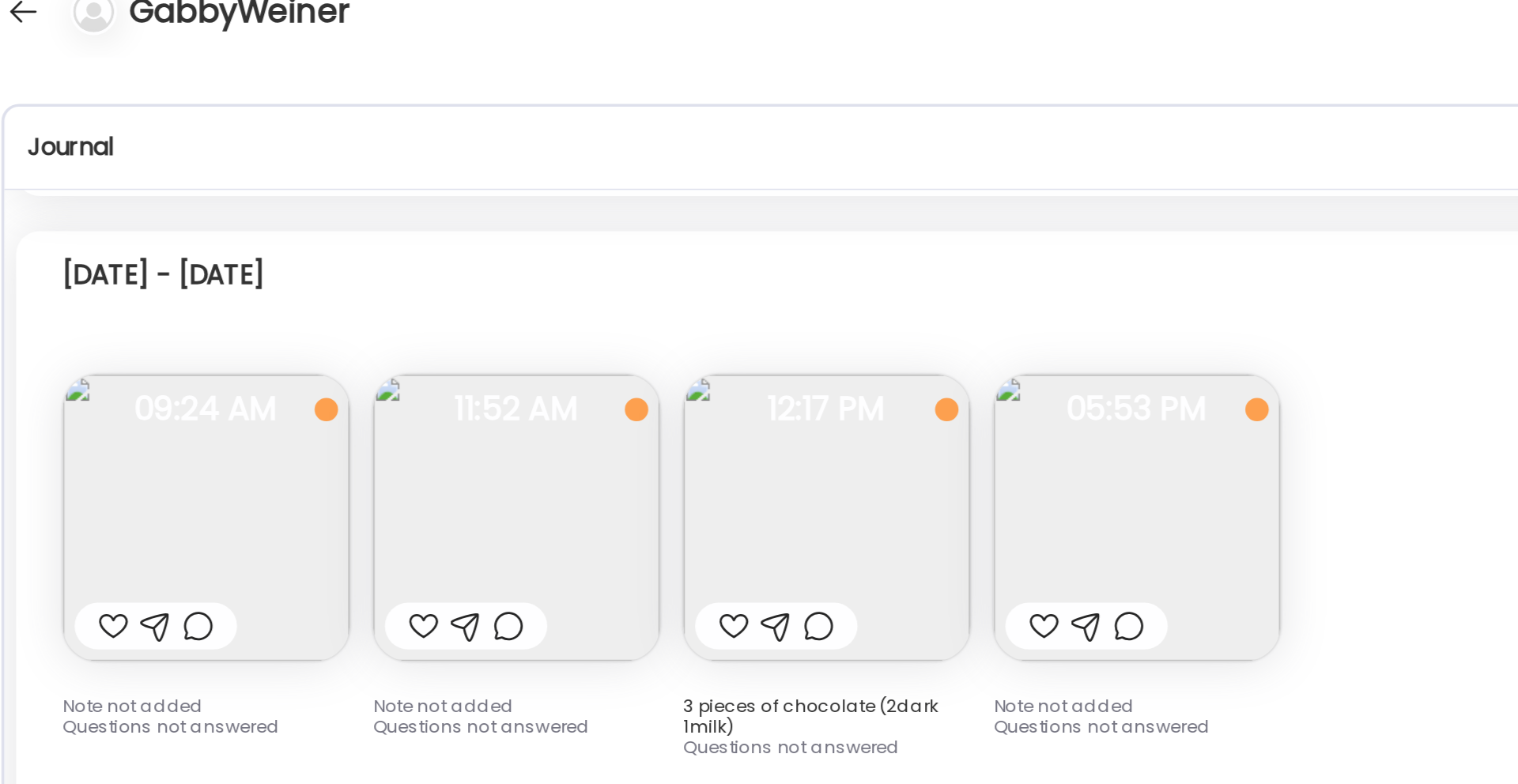
click at [462, 272] on img at bounding box center [471, 305] width 155 height 155
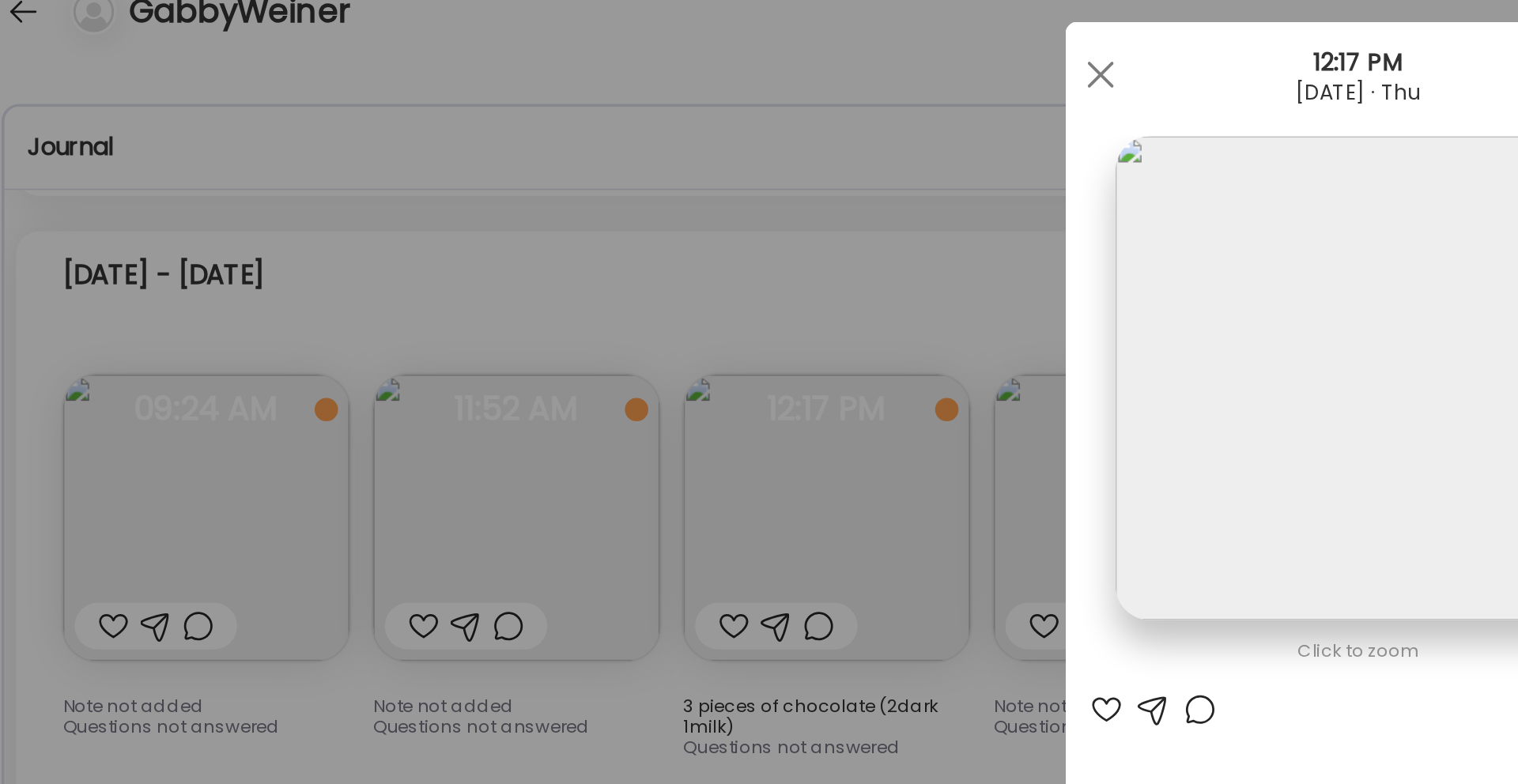
click at [431, 175] on div "Ate Coach Dashboard Wahoo! It’s official Take a moment to set up your Coach Pro…" at bounding box center [759, 392] width 1518 height 784
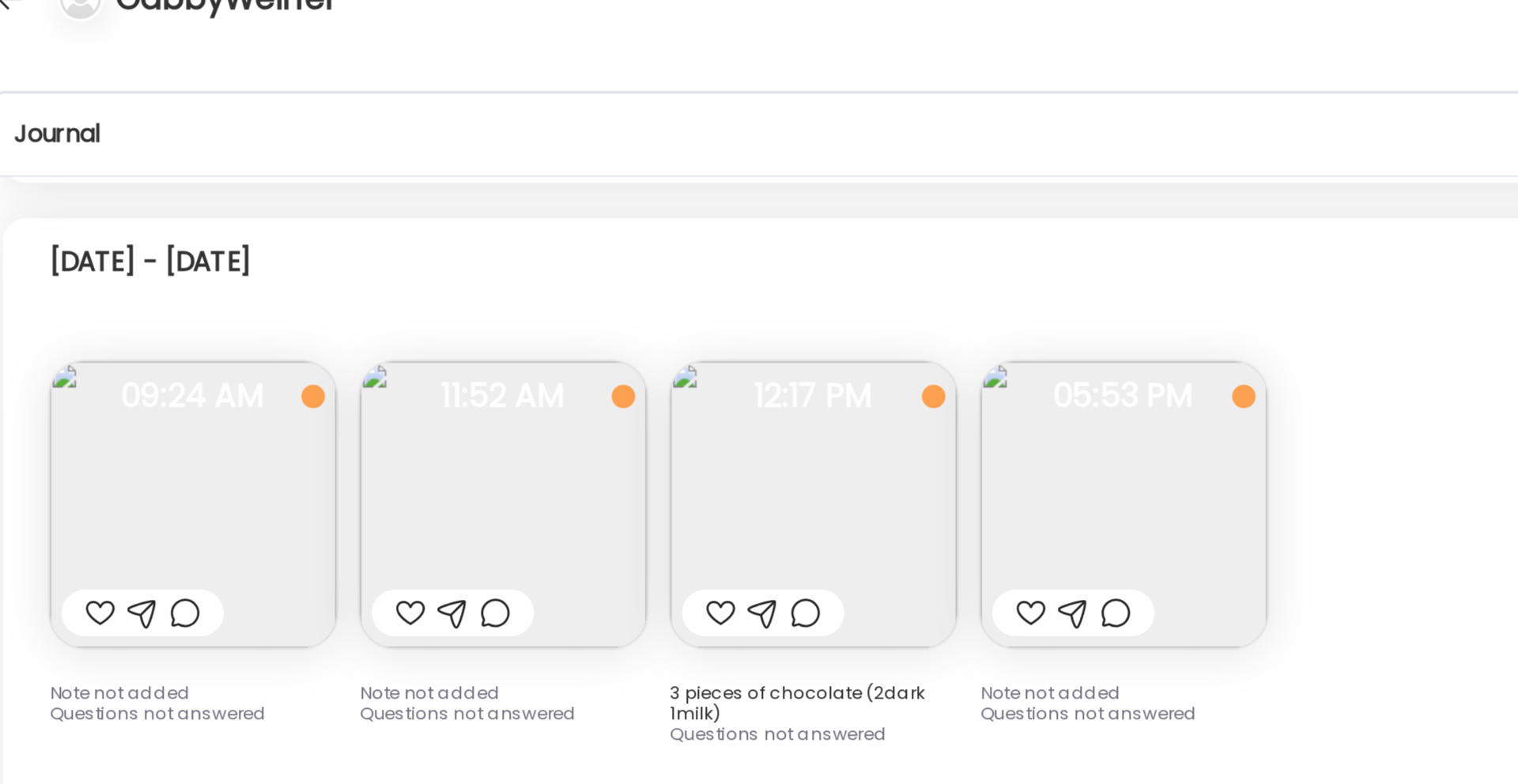
click at [677, 291] on img at bounding box center [640, 305] width 155 height 155
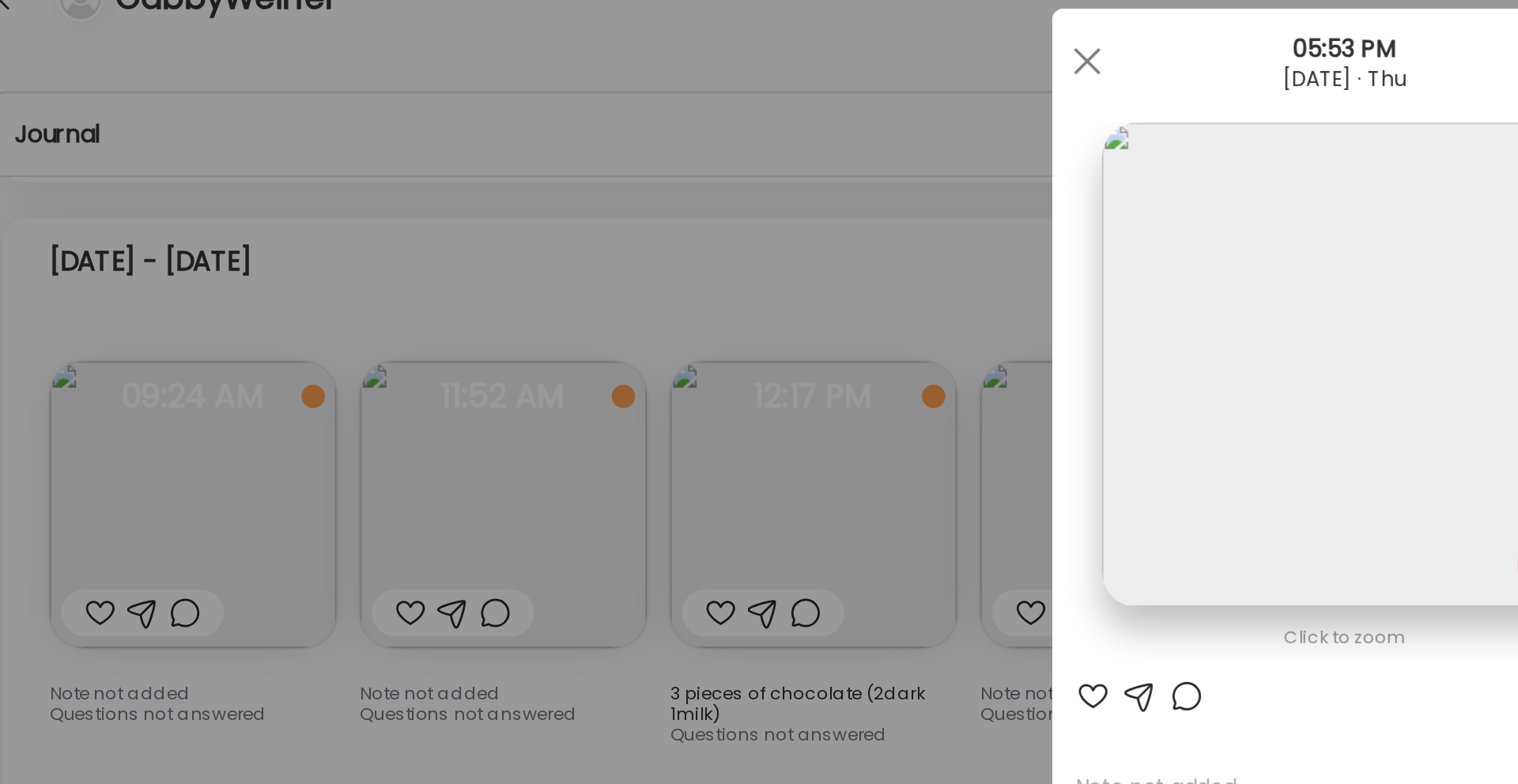
click at [533, 172] on div "Ate Coach Dashboard Wahoo! It’s official Take a moment to set up your Coach Pro…" at bounding box center [759, 392] width 1518 height 784
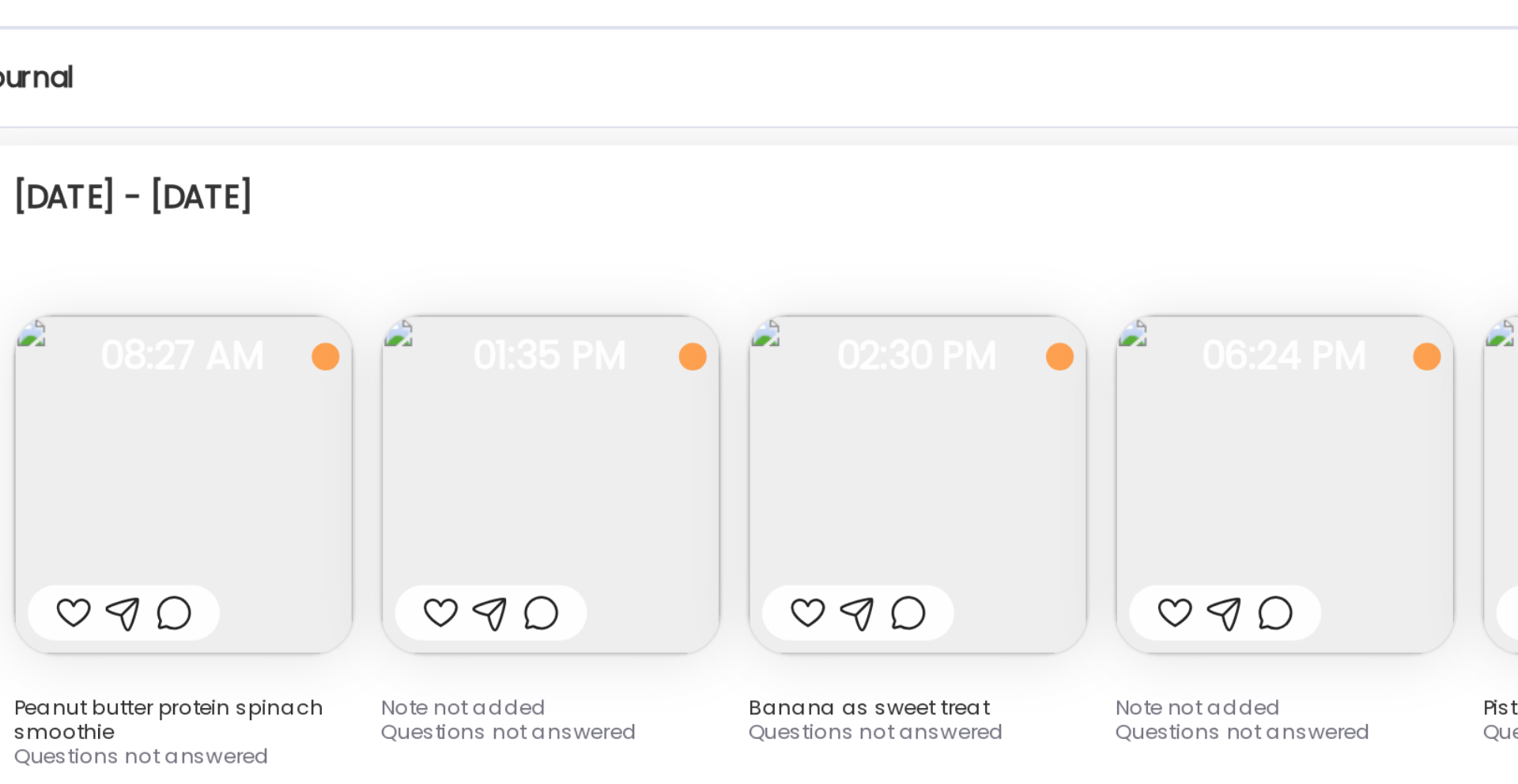
scroll to position [6851, 0]
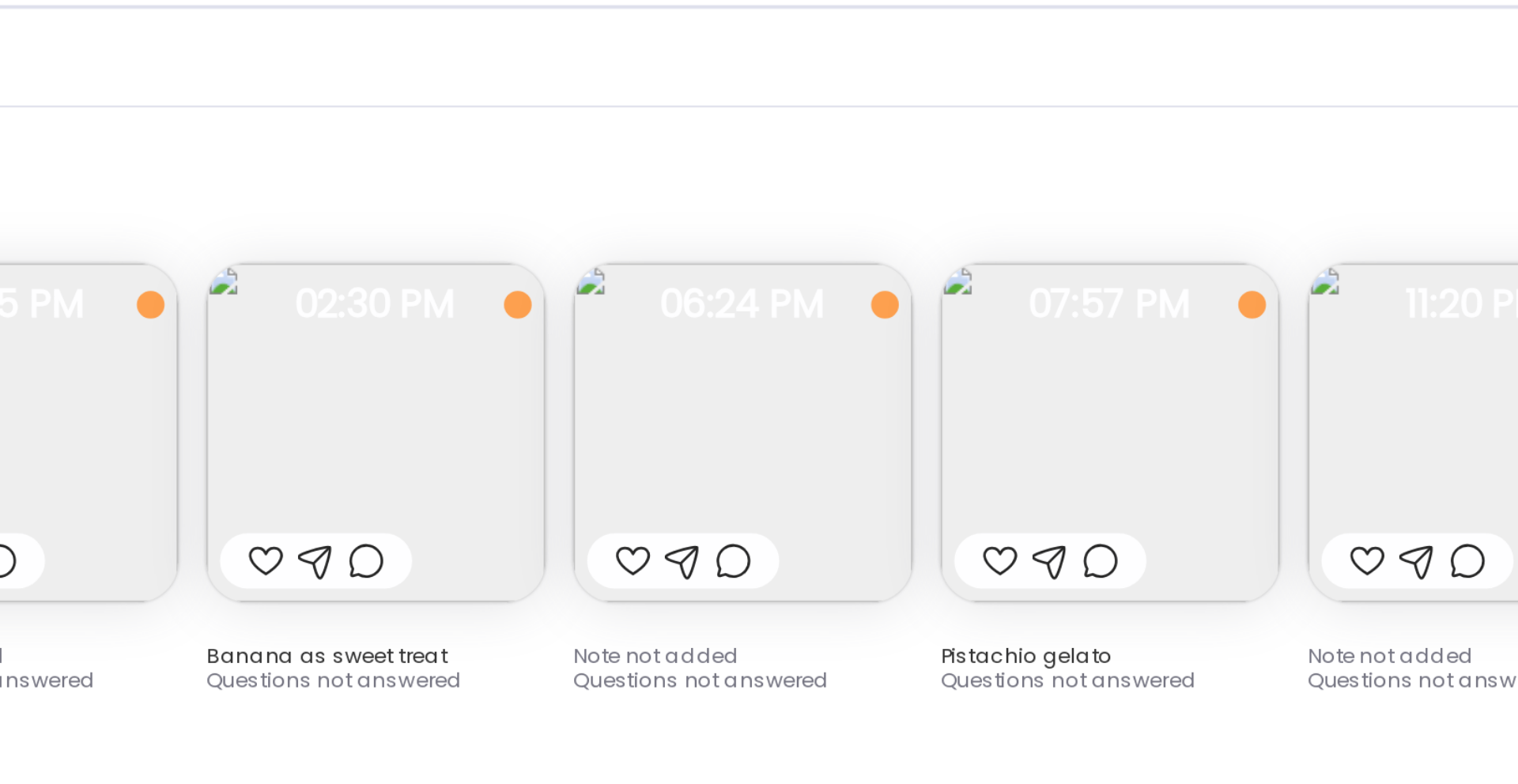
click at [683, 249] on img at bounding box center [640, 277] width 155 height 155
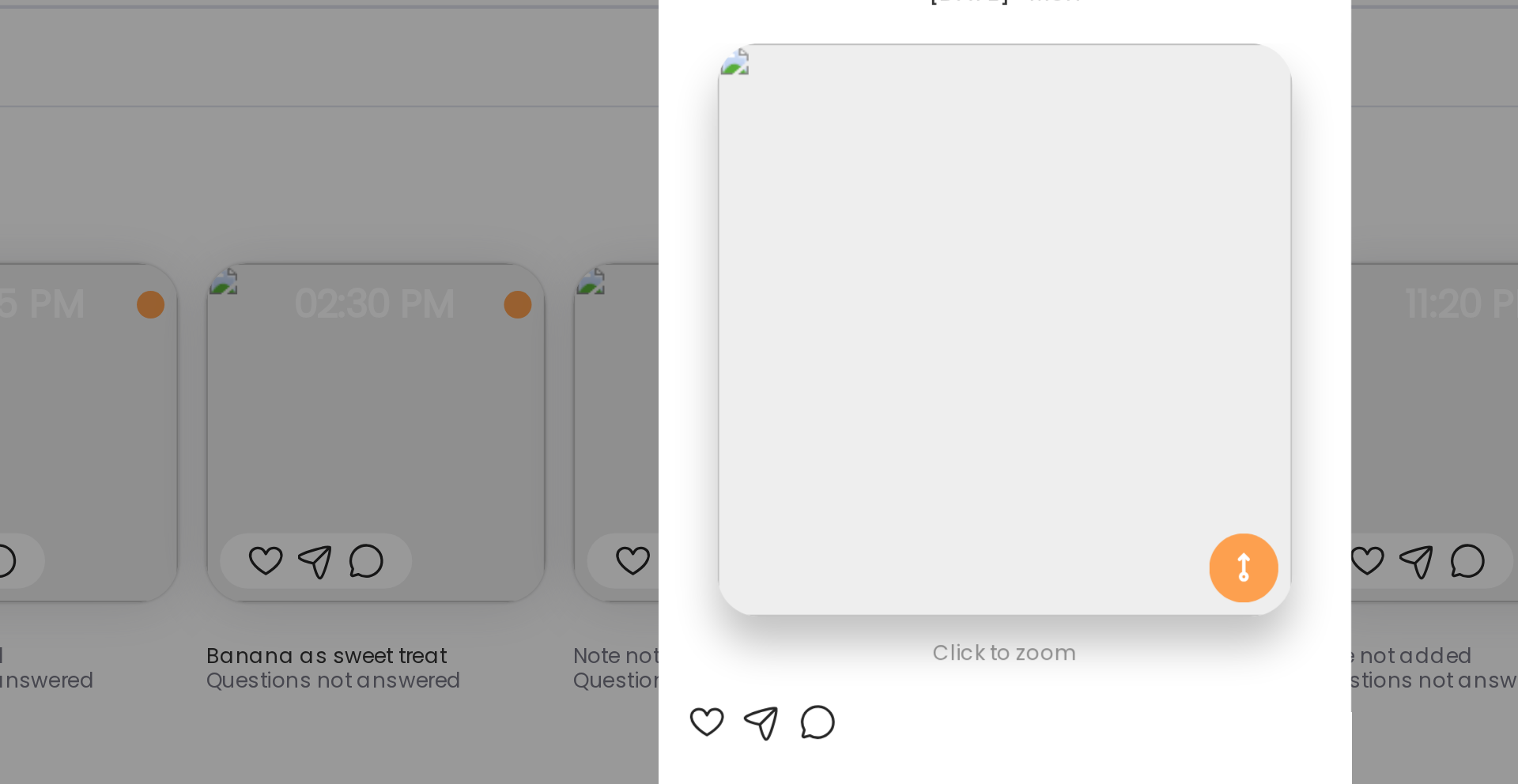
click at [553, 180] on div "Ate Coach Dashboard Wahoo! It’s official Take a moment to set up your Coach Pro…" at bounding box center [759, 392] width 1518 height 784
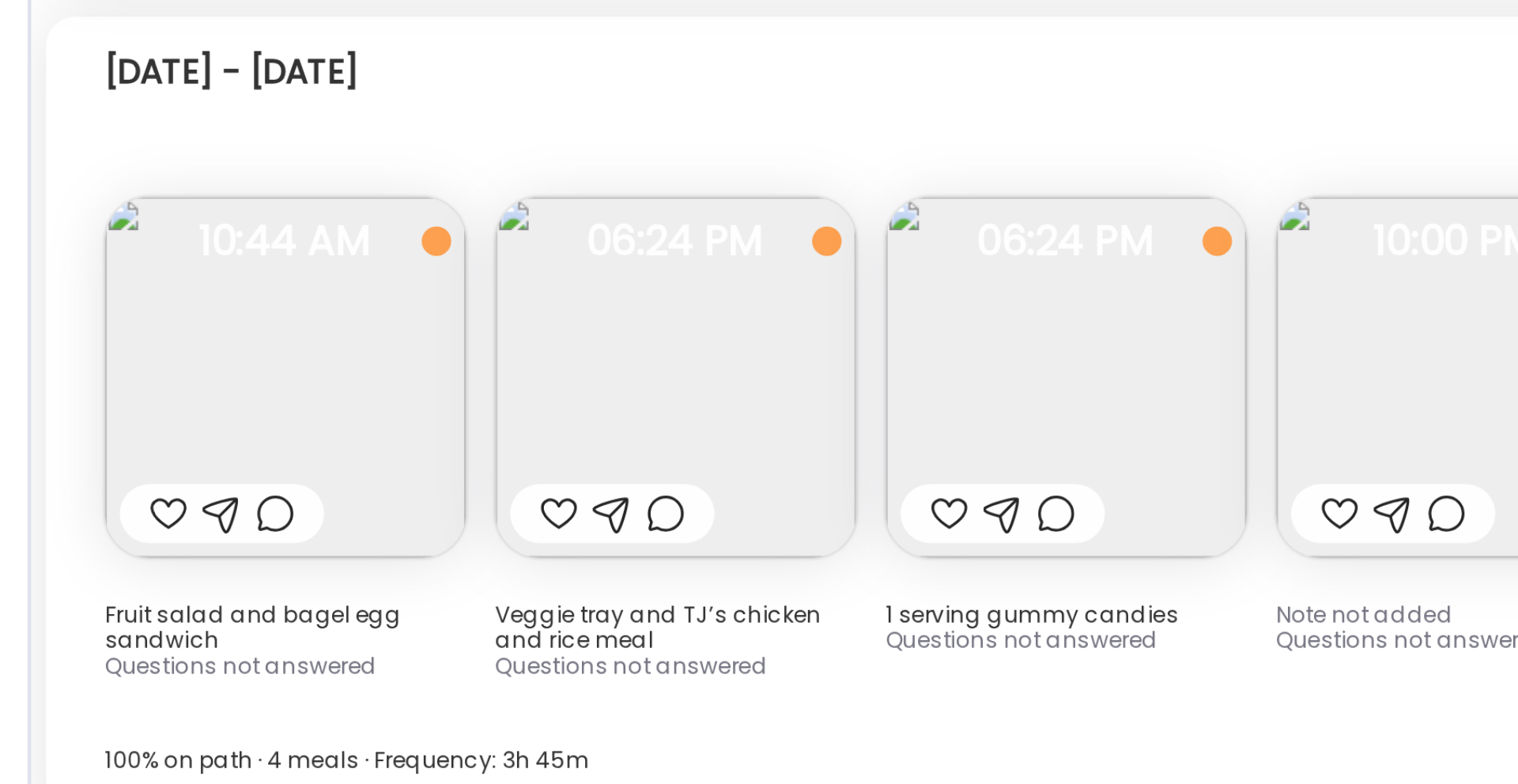
scroll to position [7058, 0]
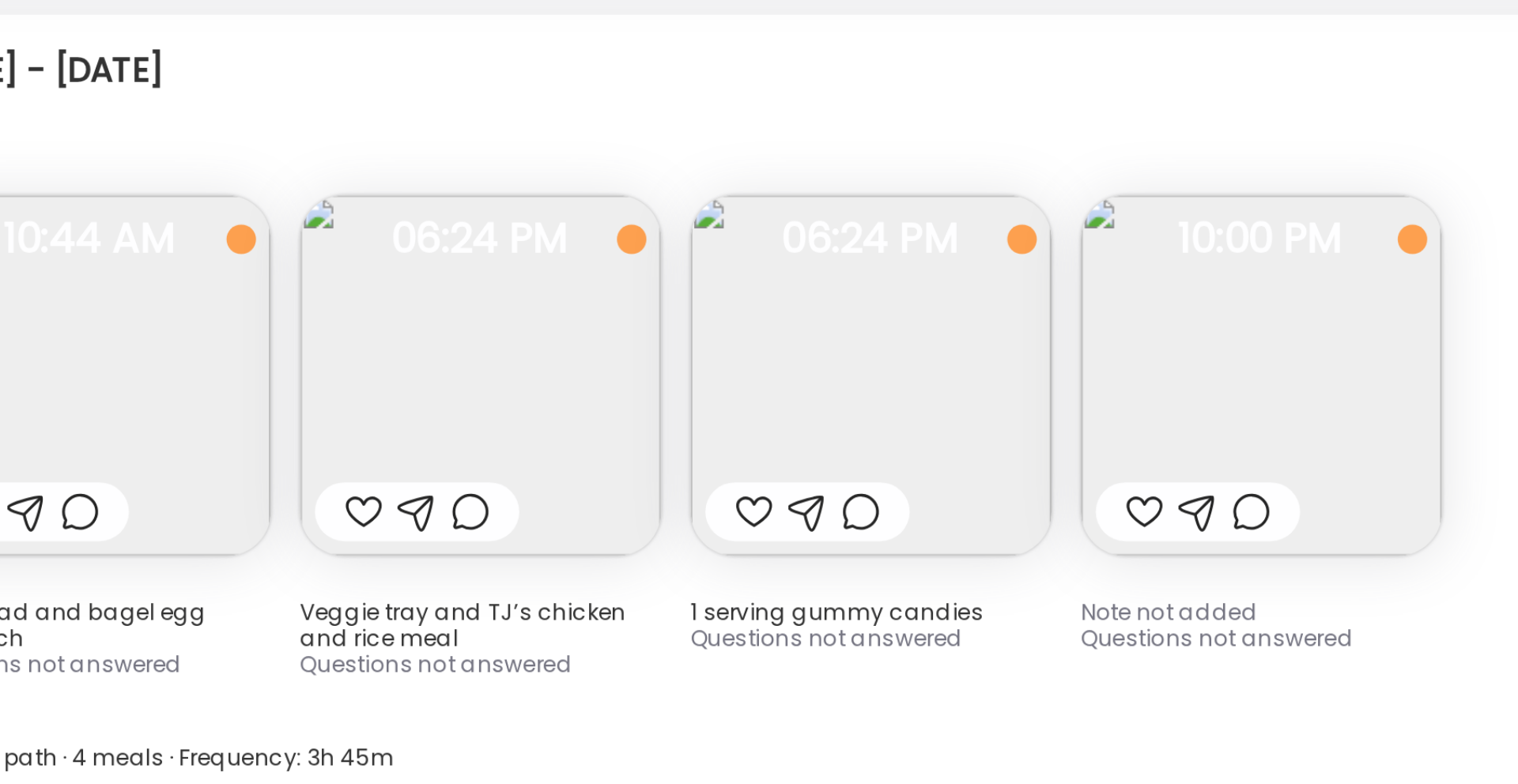
click at [327, 440] on img at bounding box center [304, 437] width 155 height 155
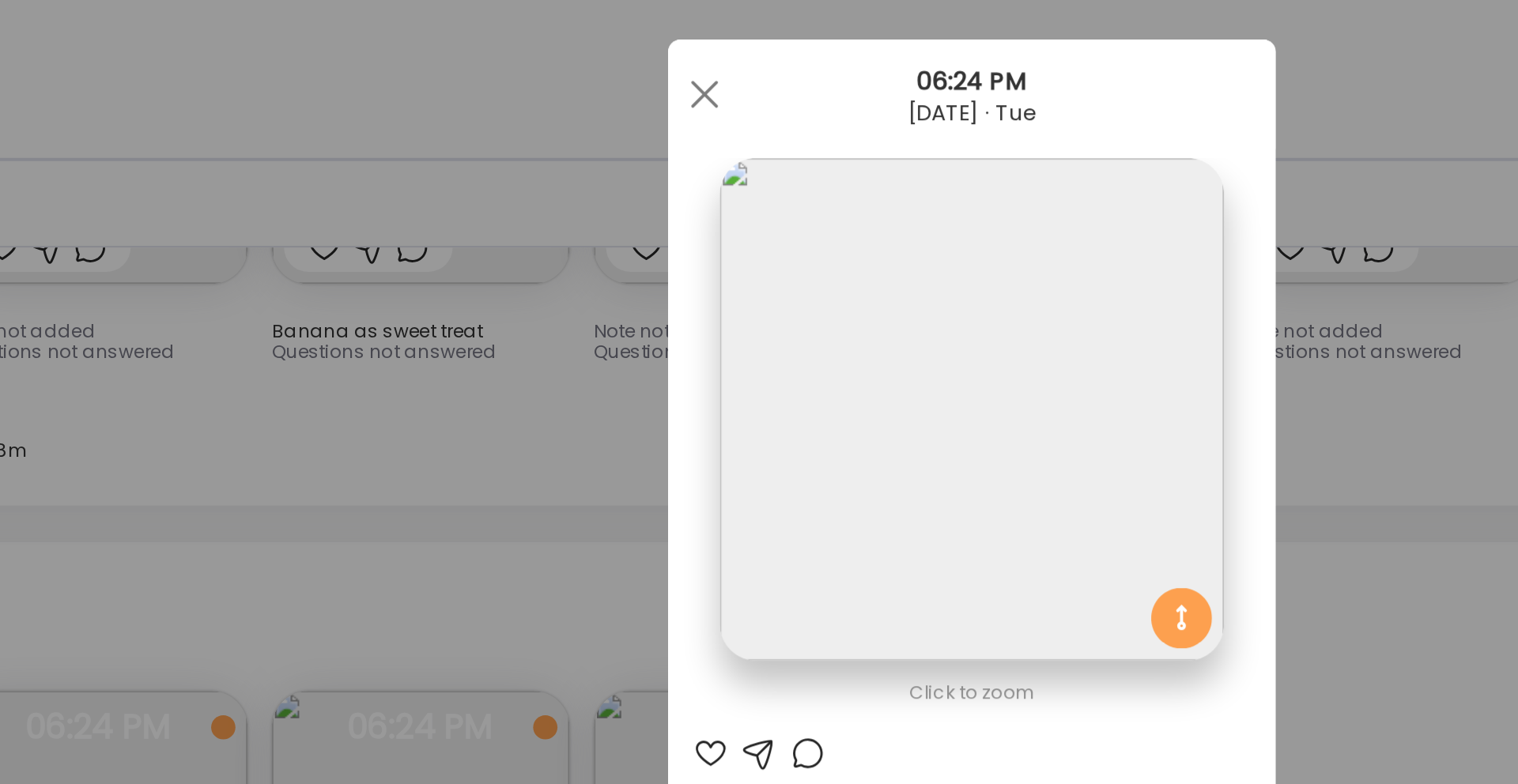
scroll to position [22, 0]
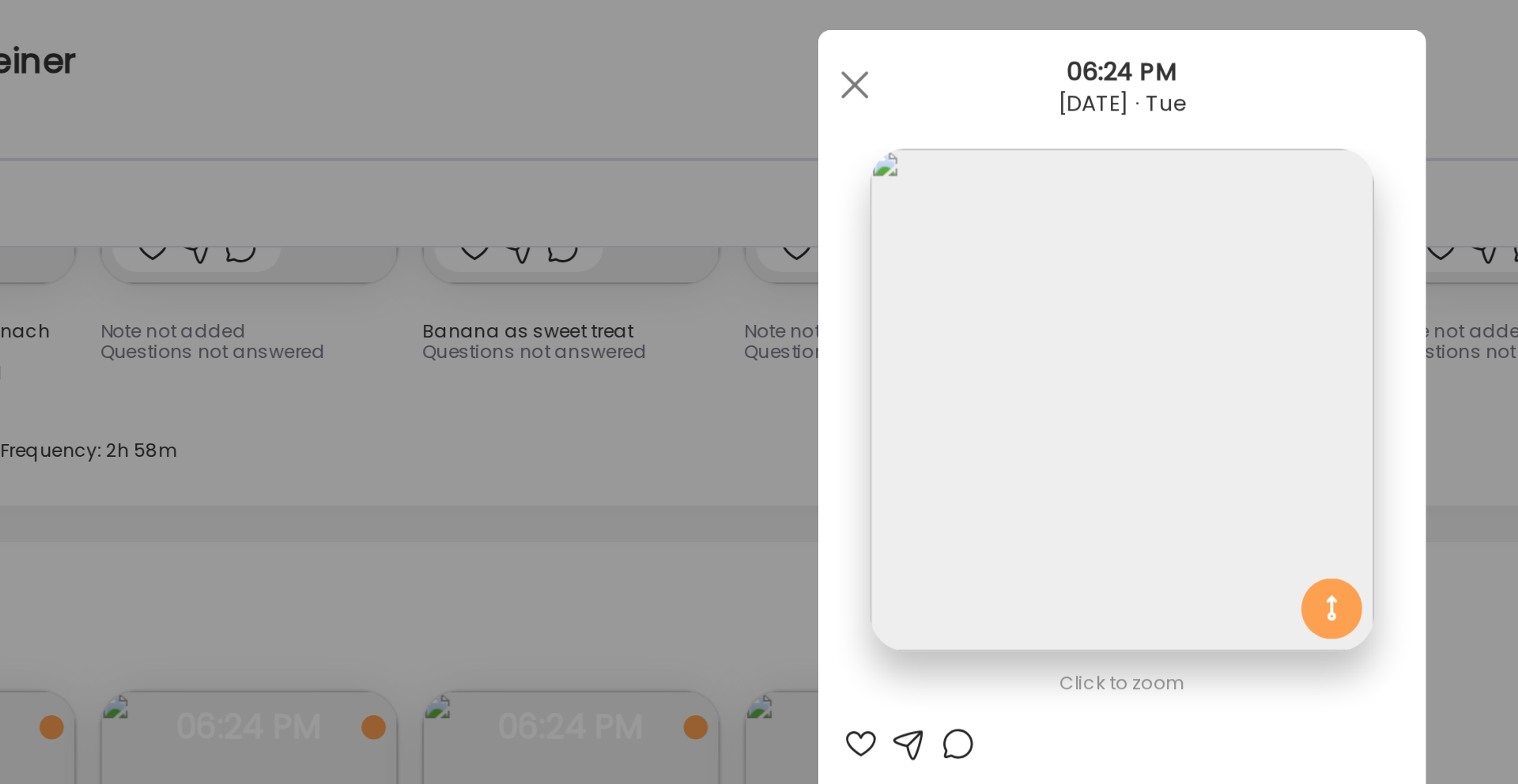
click at [400, 280] on div "Ate Coach Dashboard Wahoo! It’s official Take a moment to set up your Coach Pro…" at bounding box center [759, 392] width 1518 height 784
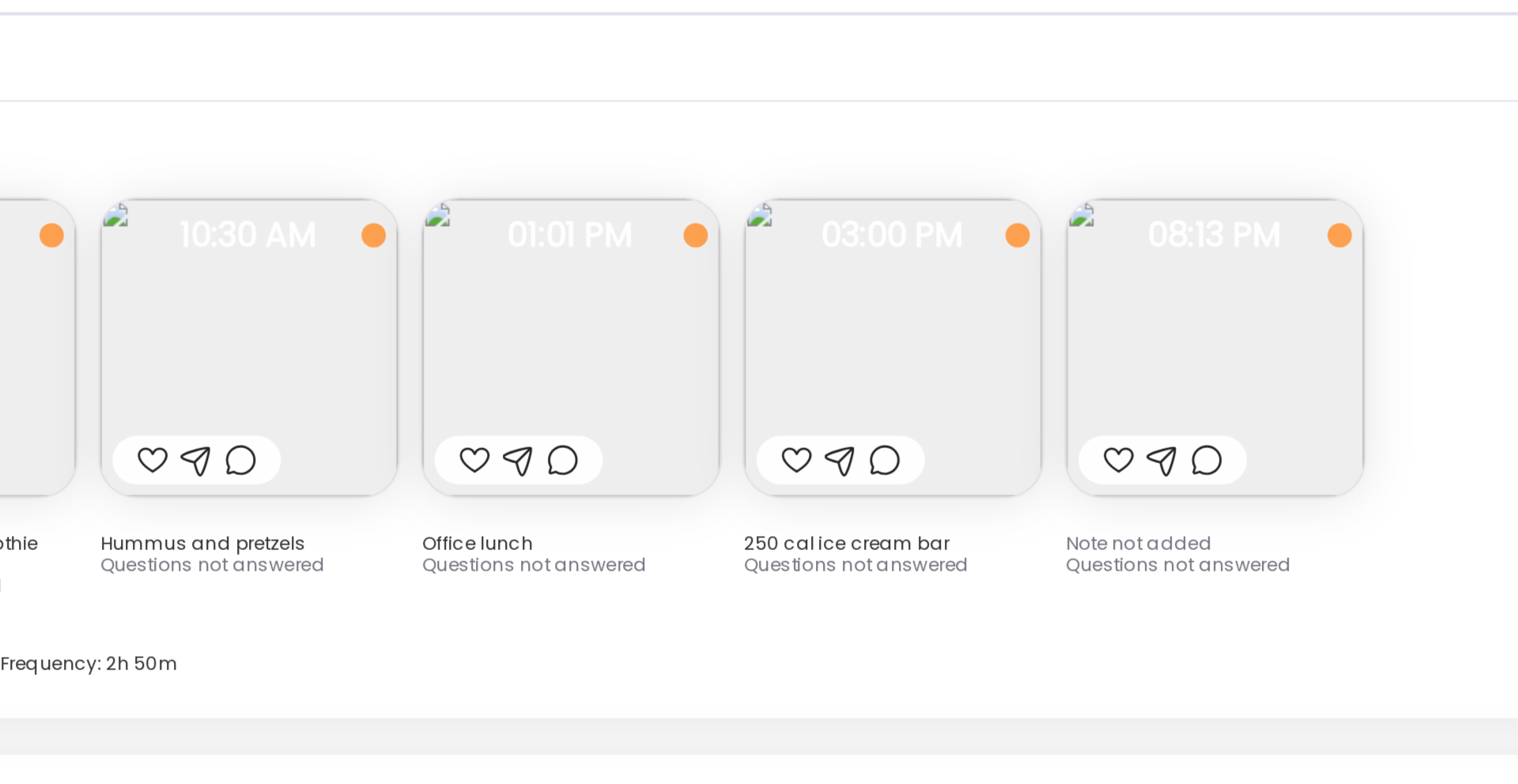
scroll to position [7641, 0]
